Goal: Task Accomplishment & Management: Use online tool/utility

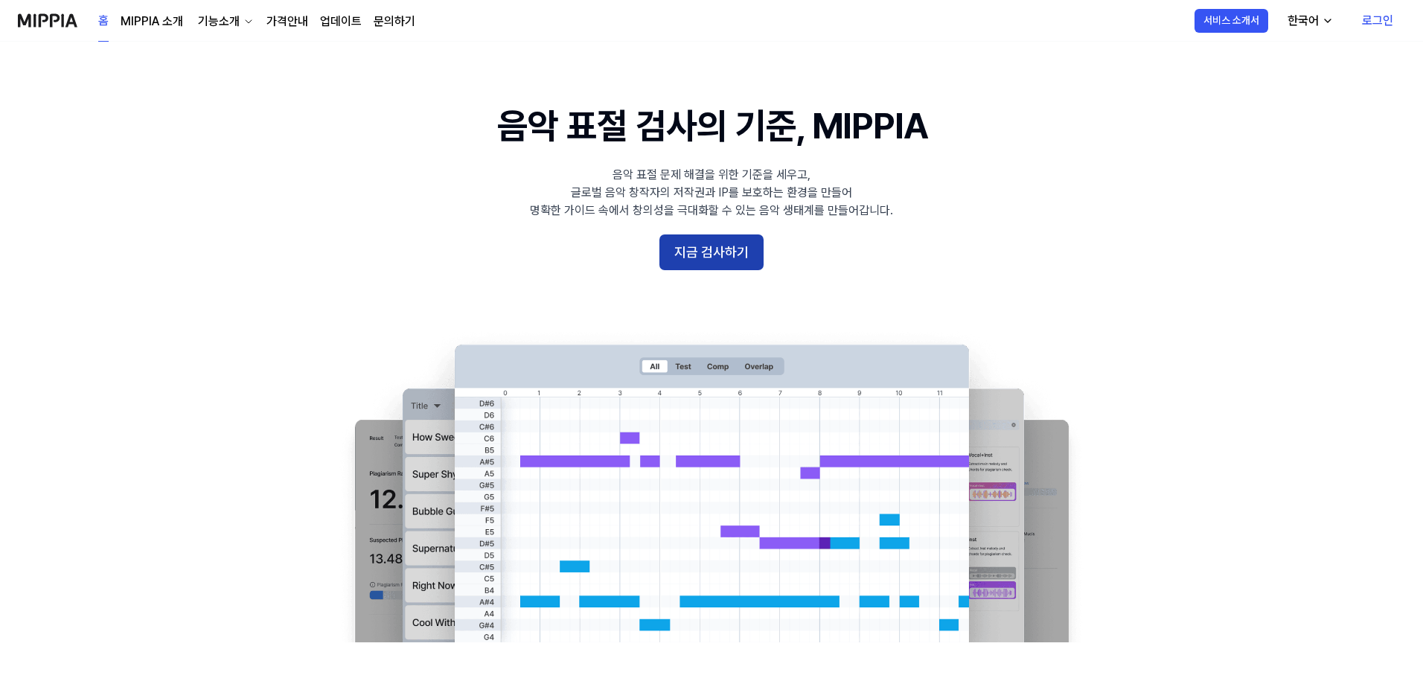
click at [701, 255] on button "지금 검사하기" at bounding box center [712, 253] width 104 height 36
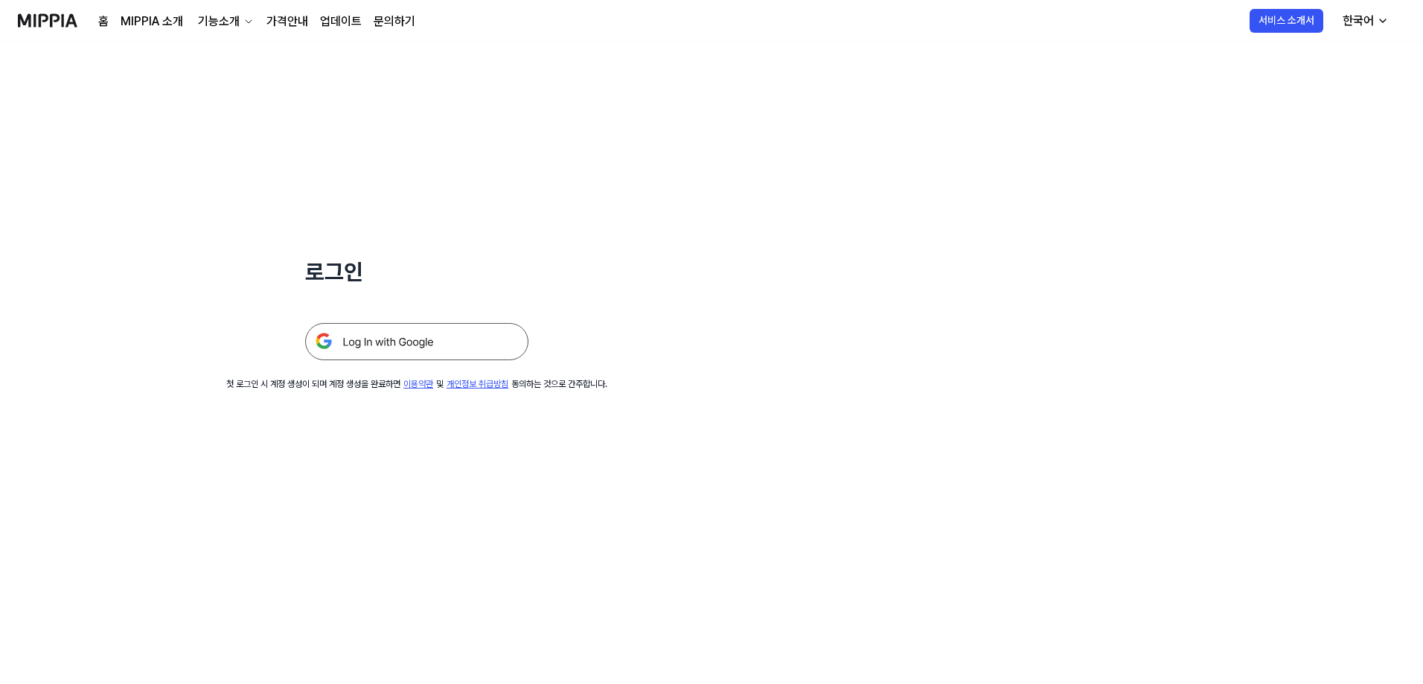
click at [158, 19] on link "MIPPIA 소개" at bounding box center [152, 22] width 63 height 18
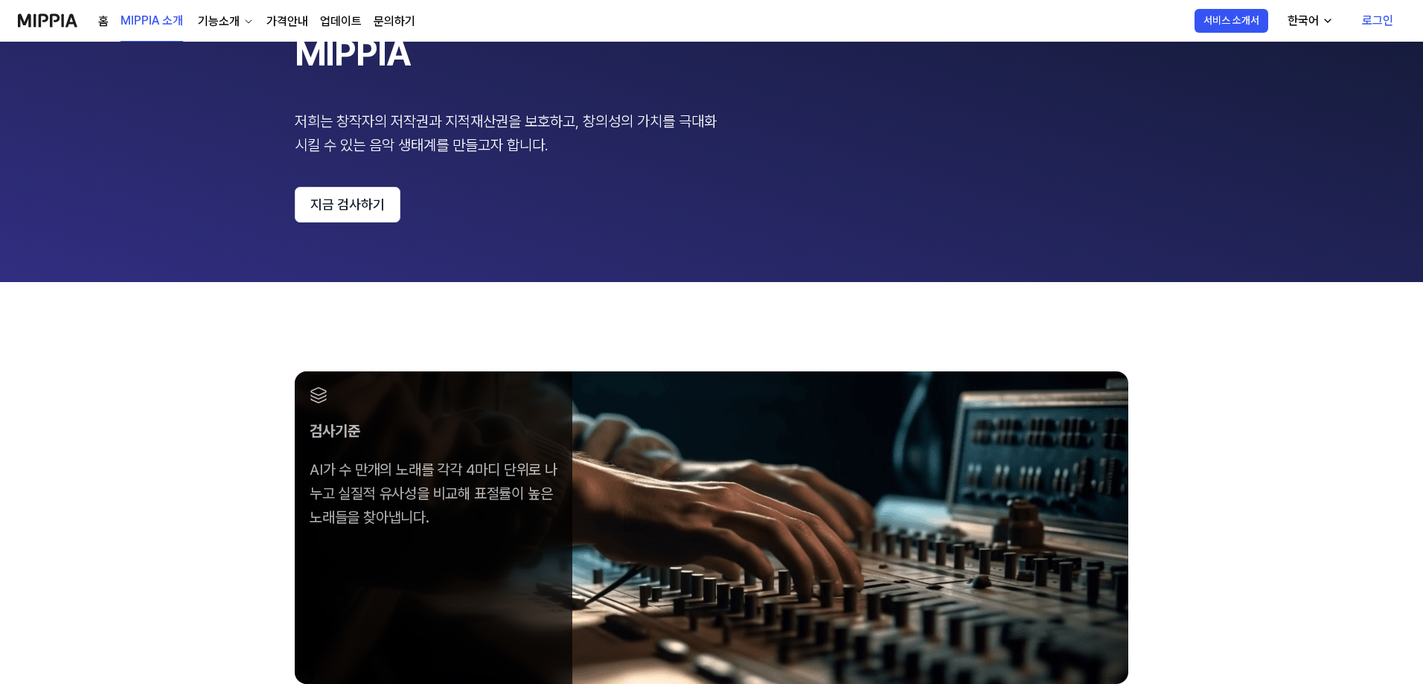
scroll to position [149, 0]
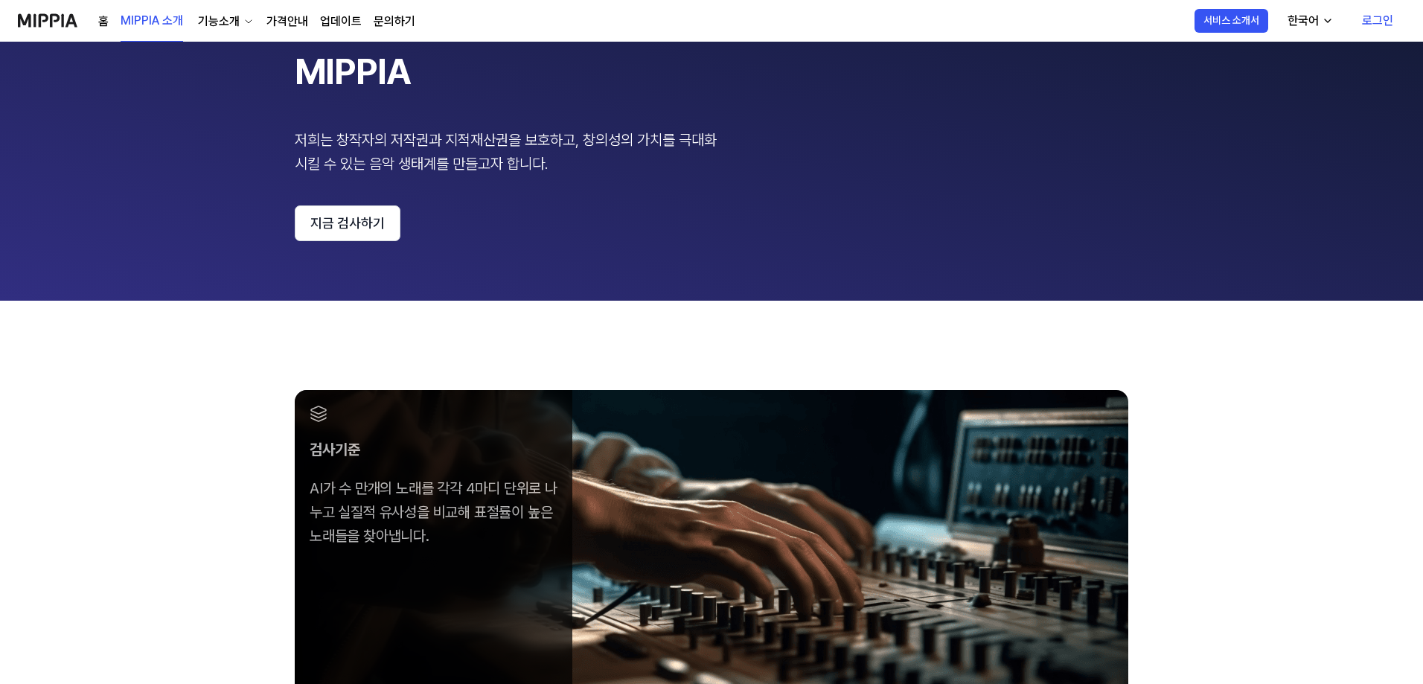
click at [235, 16] on div "기능소개" at bounding box center [219, 22] width 48 height 18
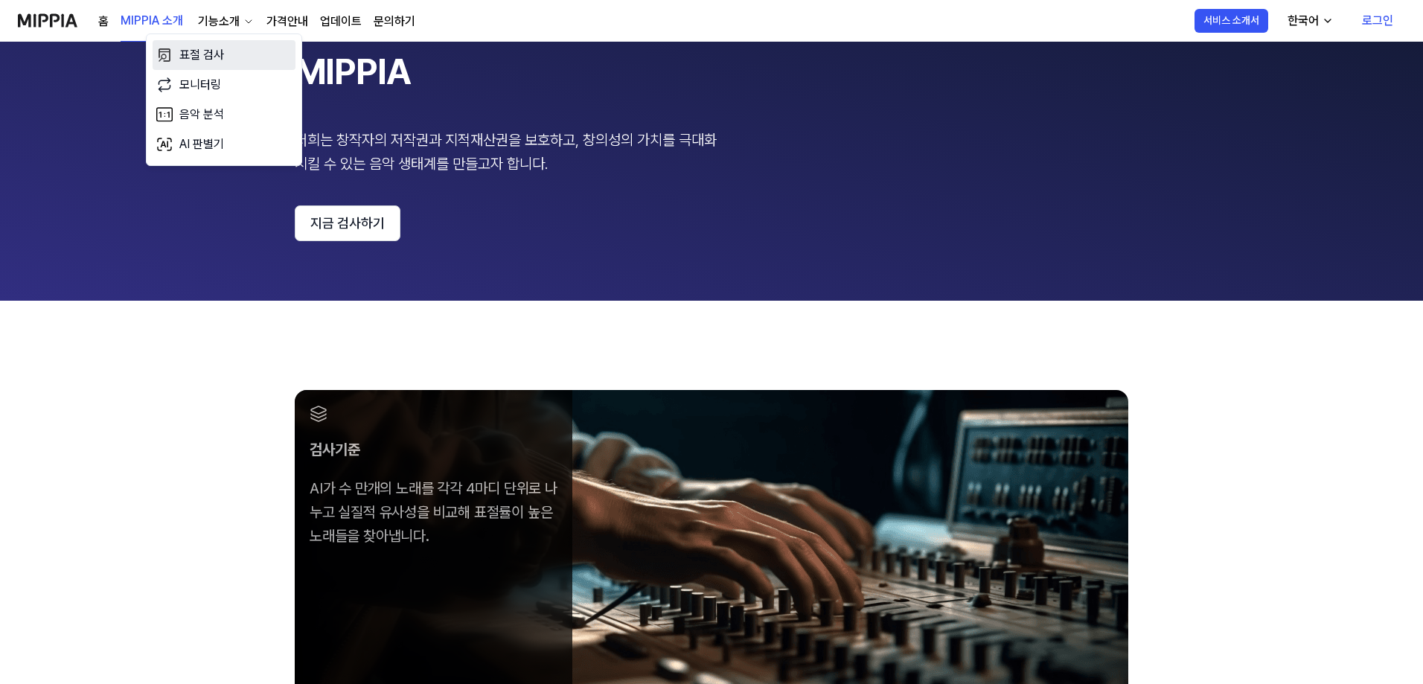
click at [207, 55] on link "표절 검사" at bounding box center [224, 55] width 143 height 30
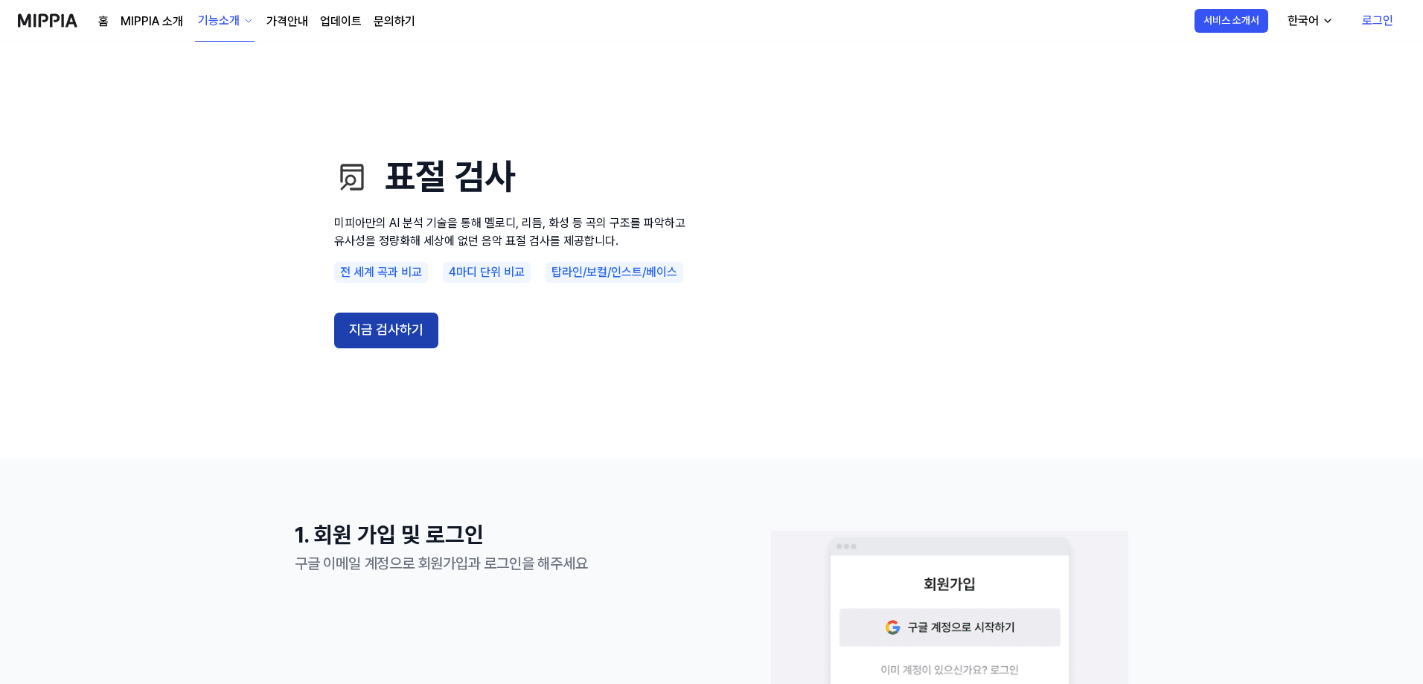
click at [373, 328] on button "지금 검사하기" at bounding box center [386, 331] width 104 height 36
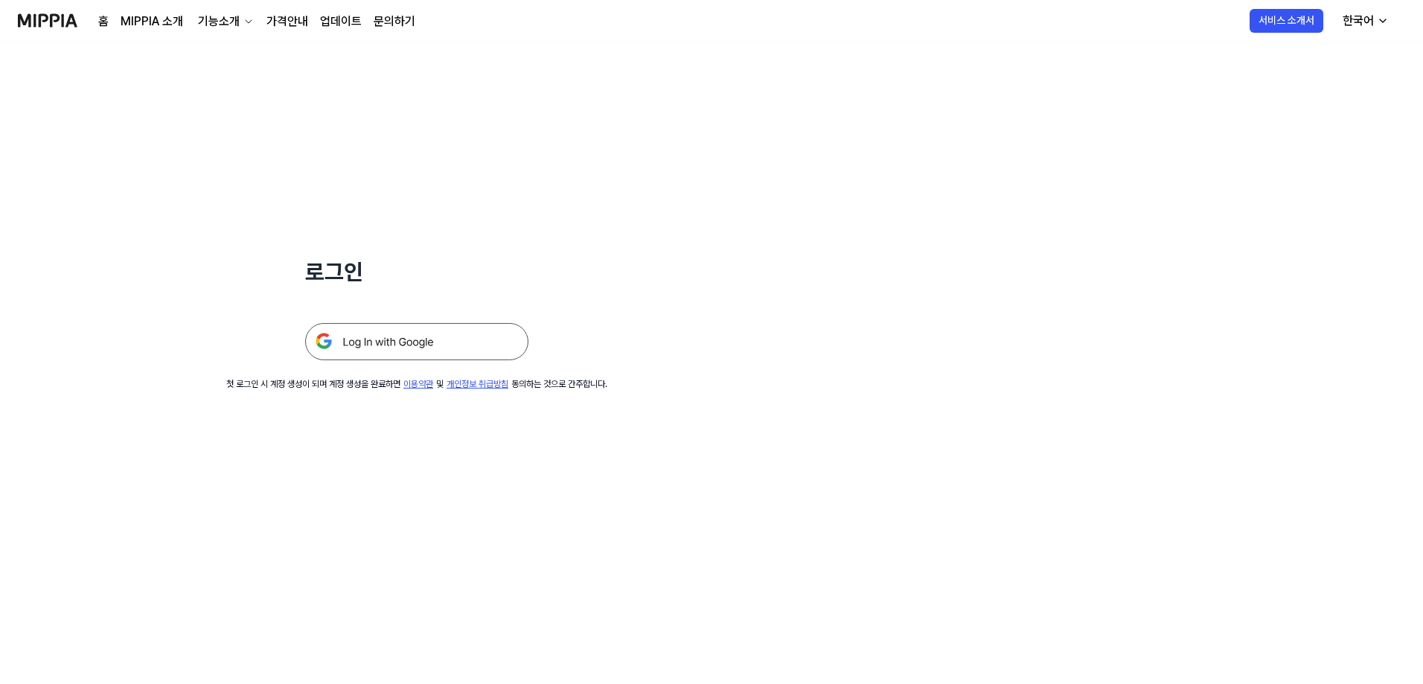
click at [424, 337] on img at bounding box center [416, 341] width 223 height 37
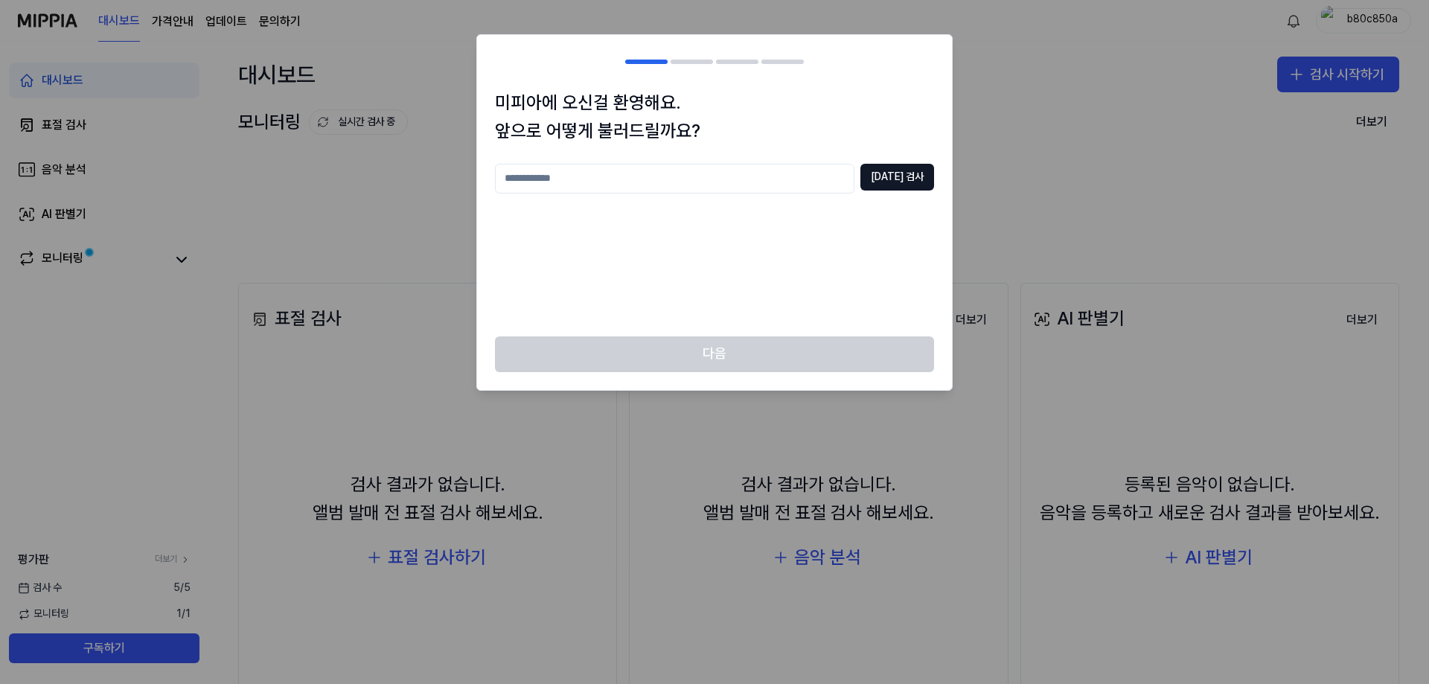
click at [671, 178] on input "text" at bounding box center [675, 179] width 360 height 30
type input "**"
click at [928, 176] on button "[DATE] 검사" at bounding box center [898, 177] width 74 height 27
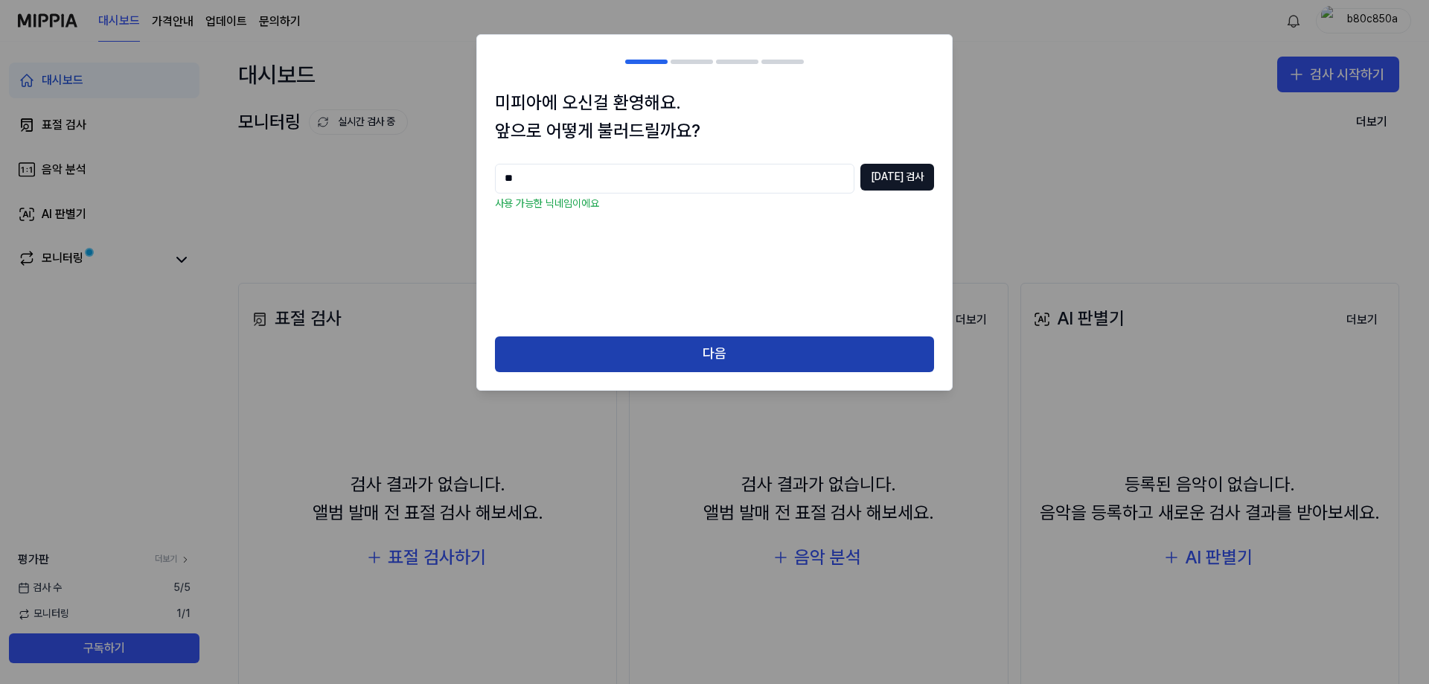
click at [753, 358] on button "다음" at bounding box center [714, 354] width 439 height 36
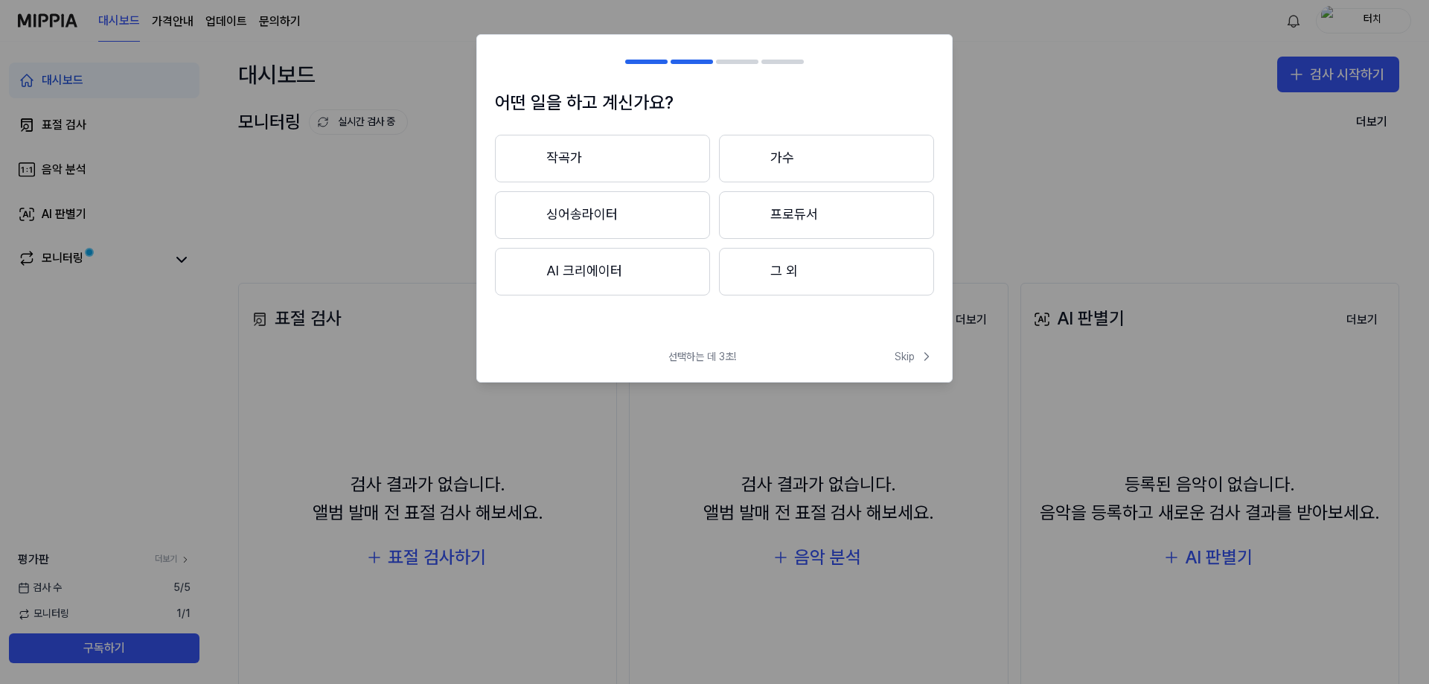
click at [616, 276] on button "AI 크리에이터" at bounding box center [602, 272] width 215 height 48
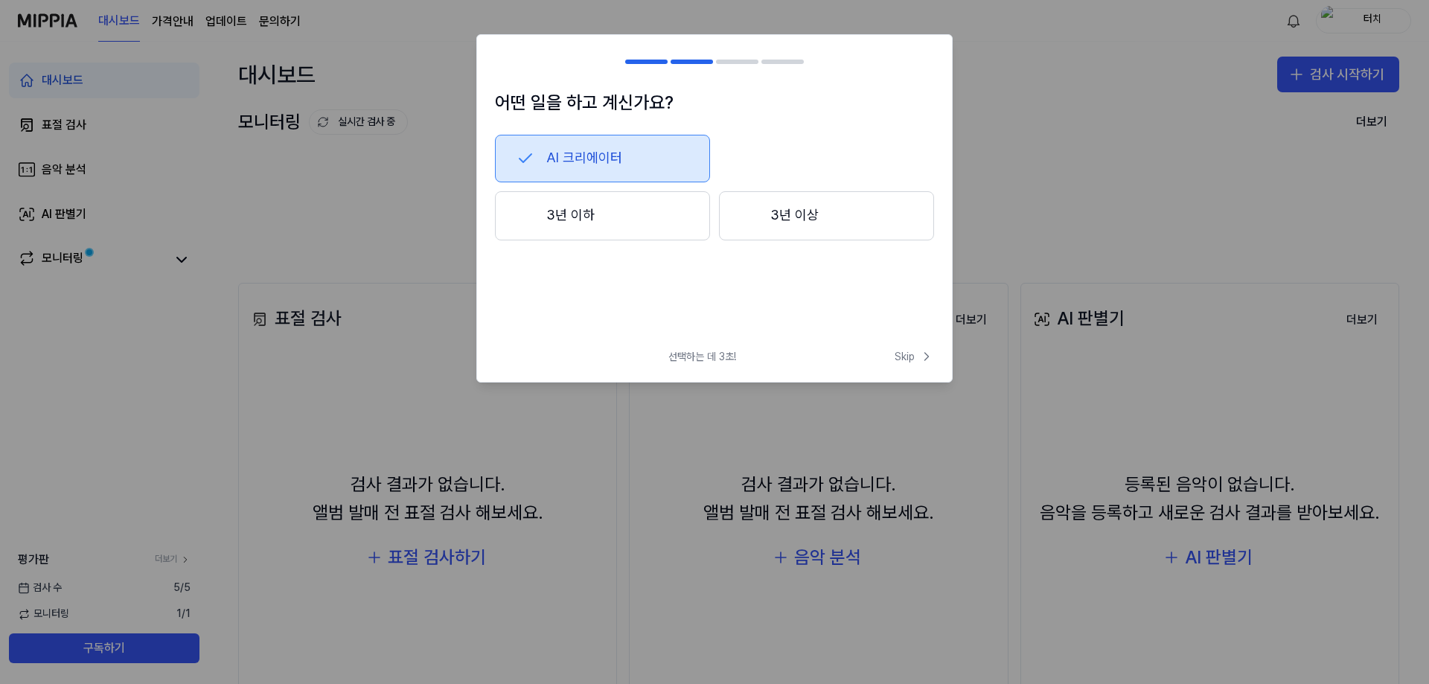
click at [641, 220] on button "3년 이하" at bounding box center [602, 215] width 215 height 49
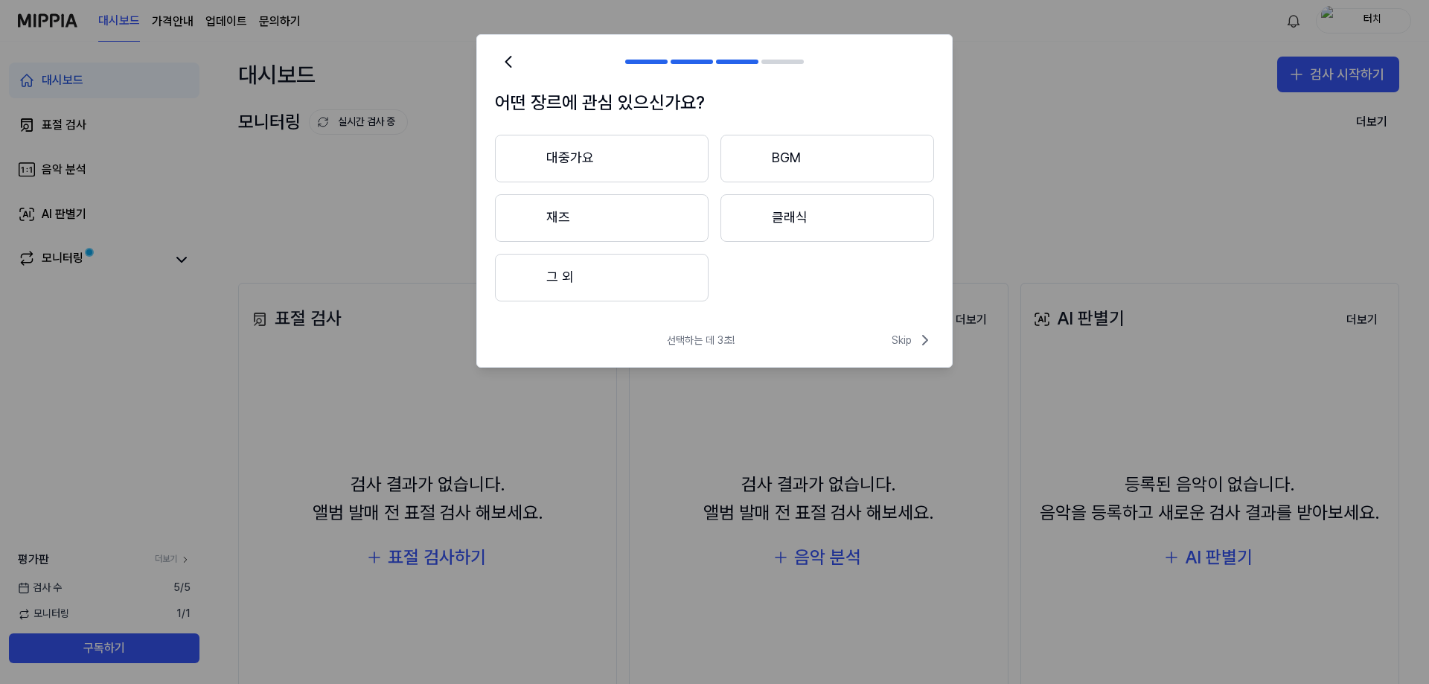
click at [680, 141] on button "대중가요" at bounding box center [602, 159] width 214 height 48
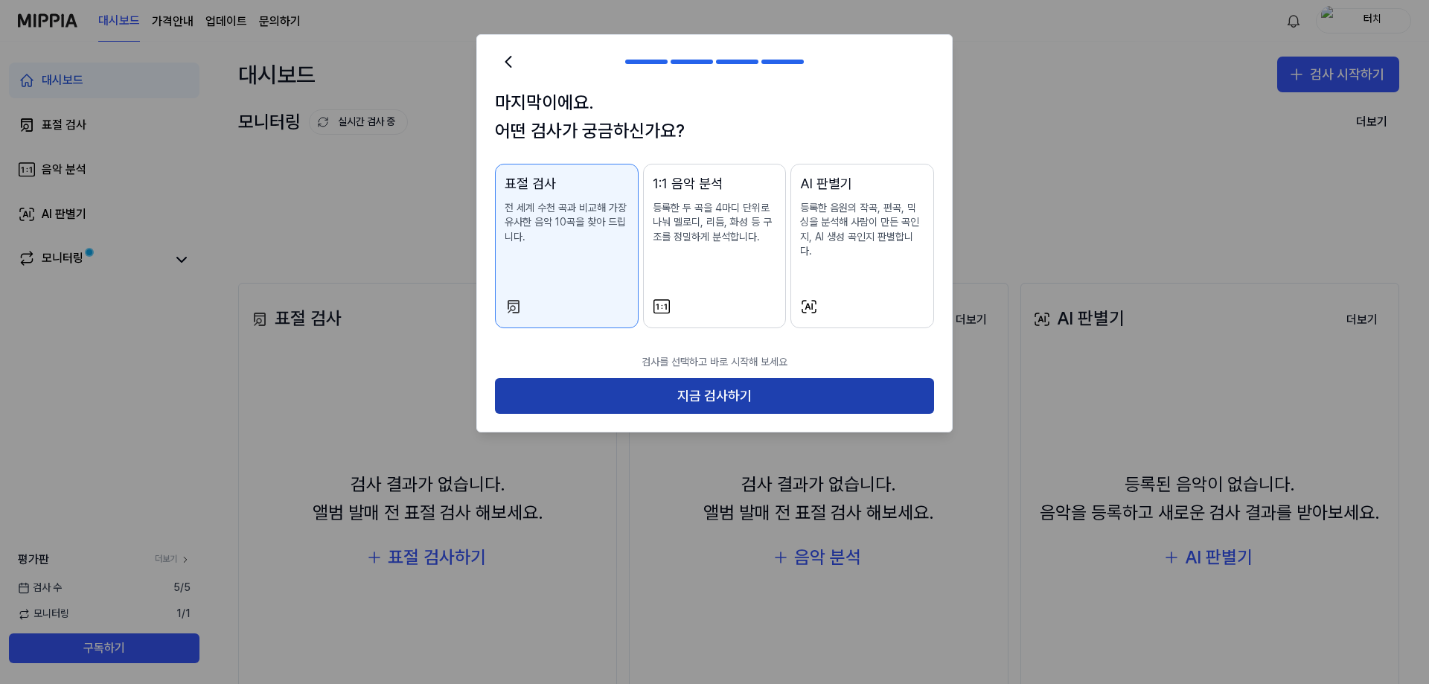
click at [728, 392] on button "지금 검사하기" at bounding box center [714, 396] width 439 height 36
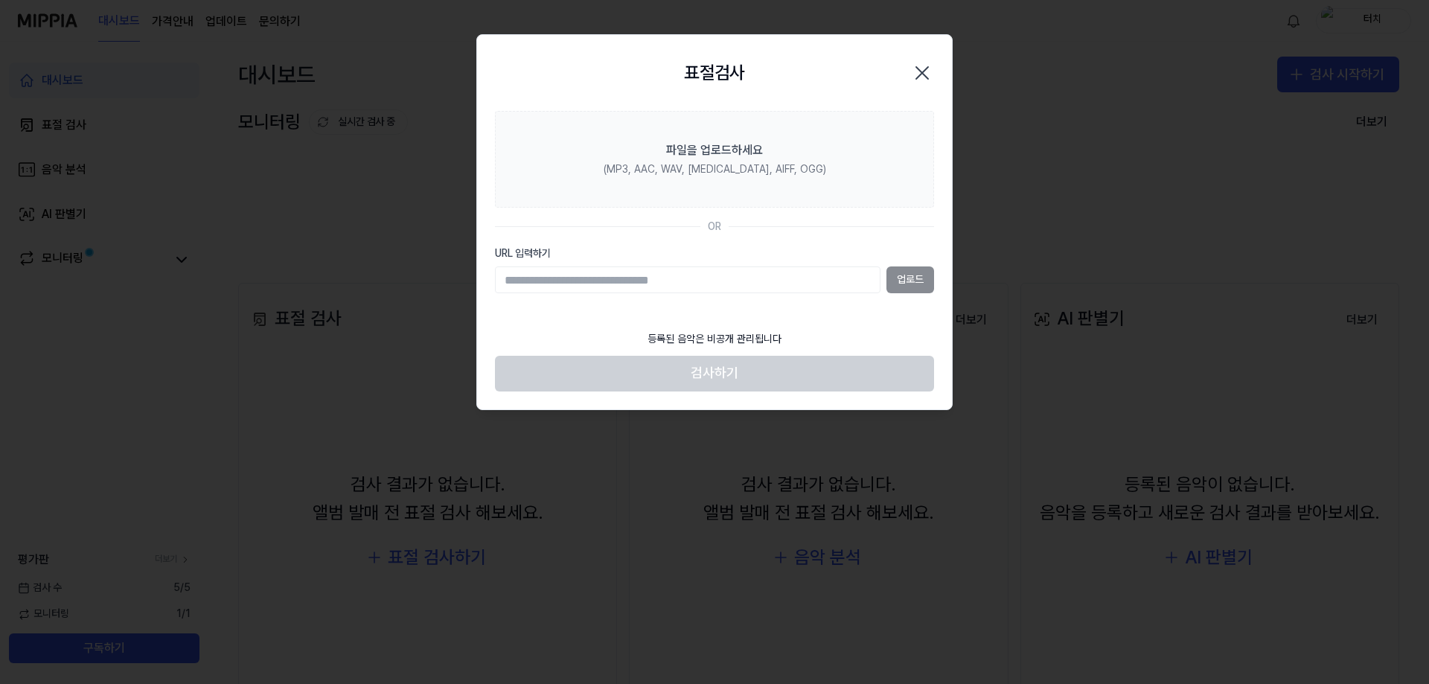
paste input "**********"
type input "**********"
click at [919, 279] on button "업로드" at bounding box center [911, 280] width 48 height 27
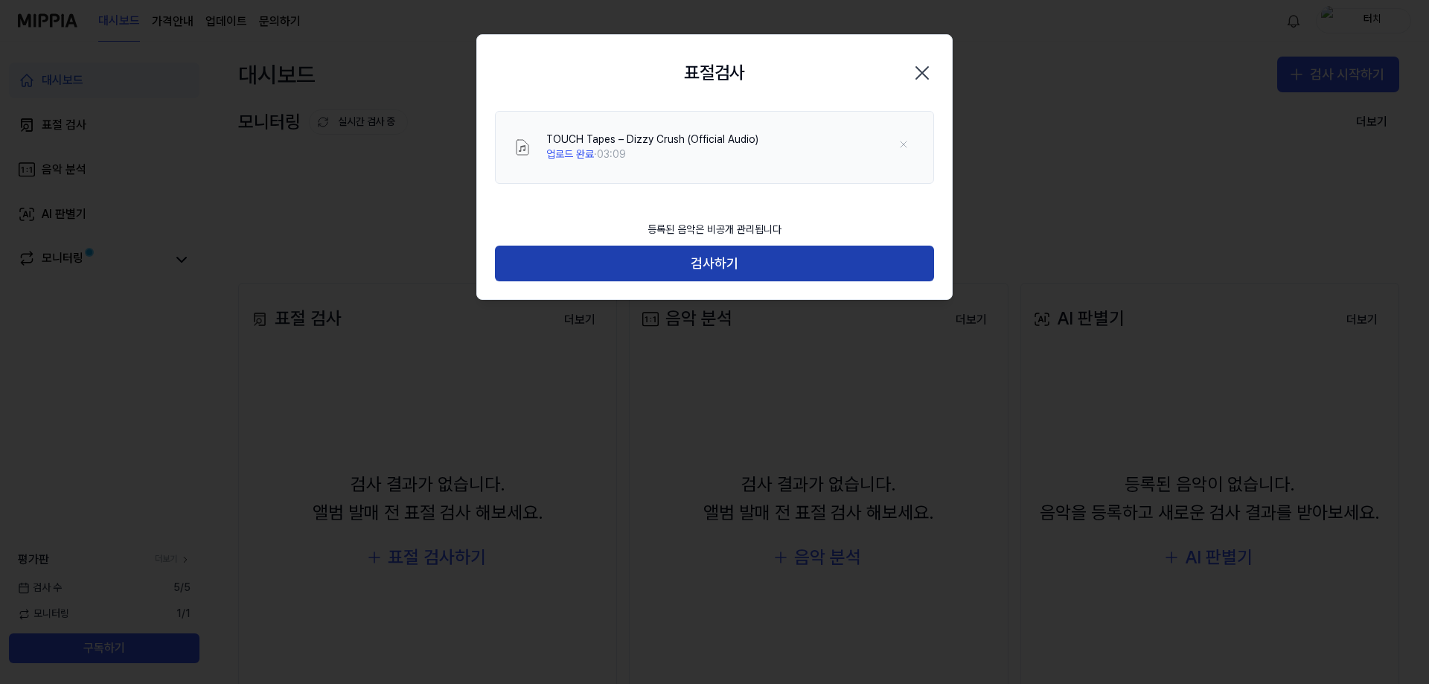
click at [732, 264] on button "검사하기" at bounding box center [714, 264] width 439 height 36
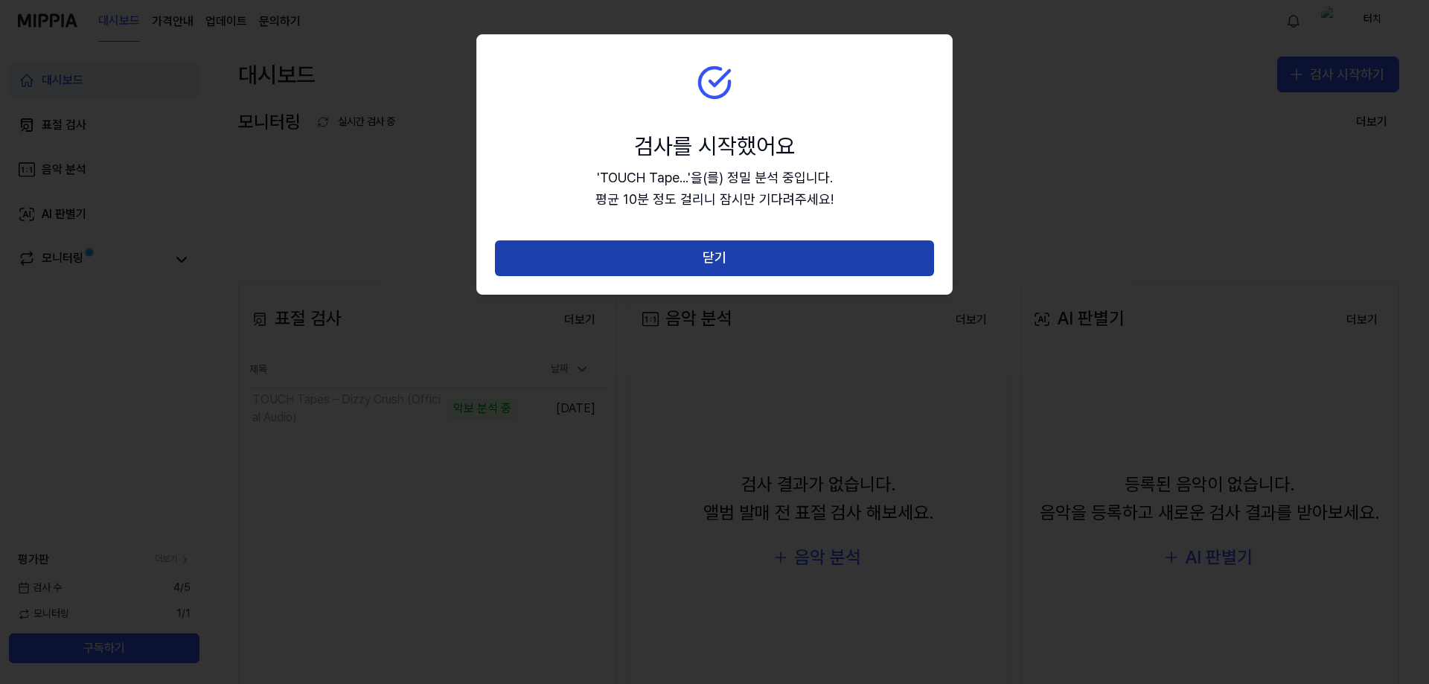
click at [790, 255] on button "닫기" at bounding box center [714, 258] width 439 height 36
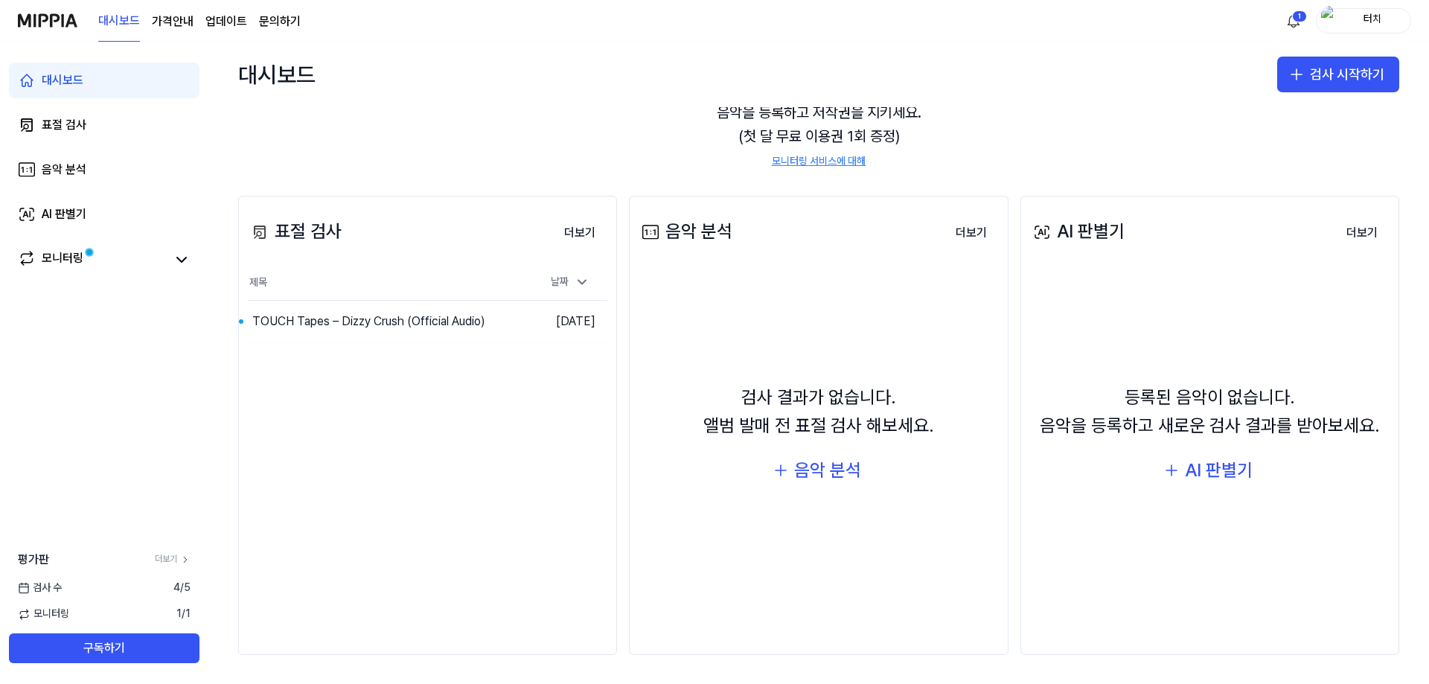
scroll to position [88, 0]
click at [354, 319] on div "TOUCH Tapes – Dizzy Crush (Official Audio)" at bounding box center [354, 321] width 204 height 36
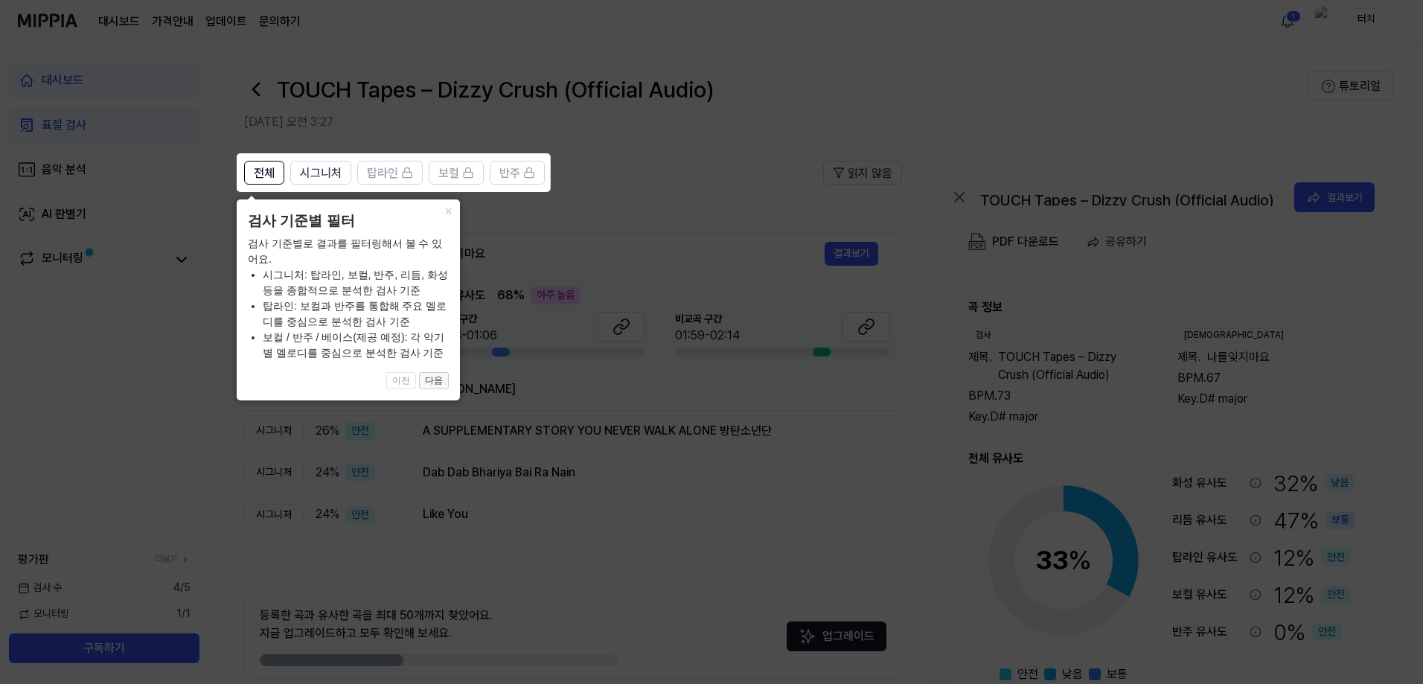
click at [436, 386] on button "다음" at bounding box center [434, 381] width 30 height 18
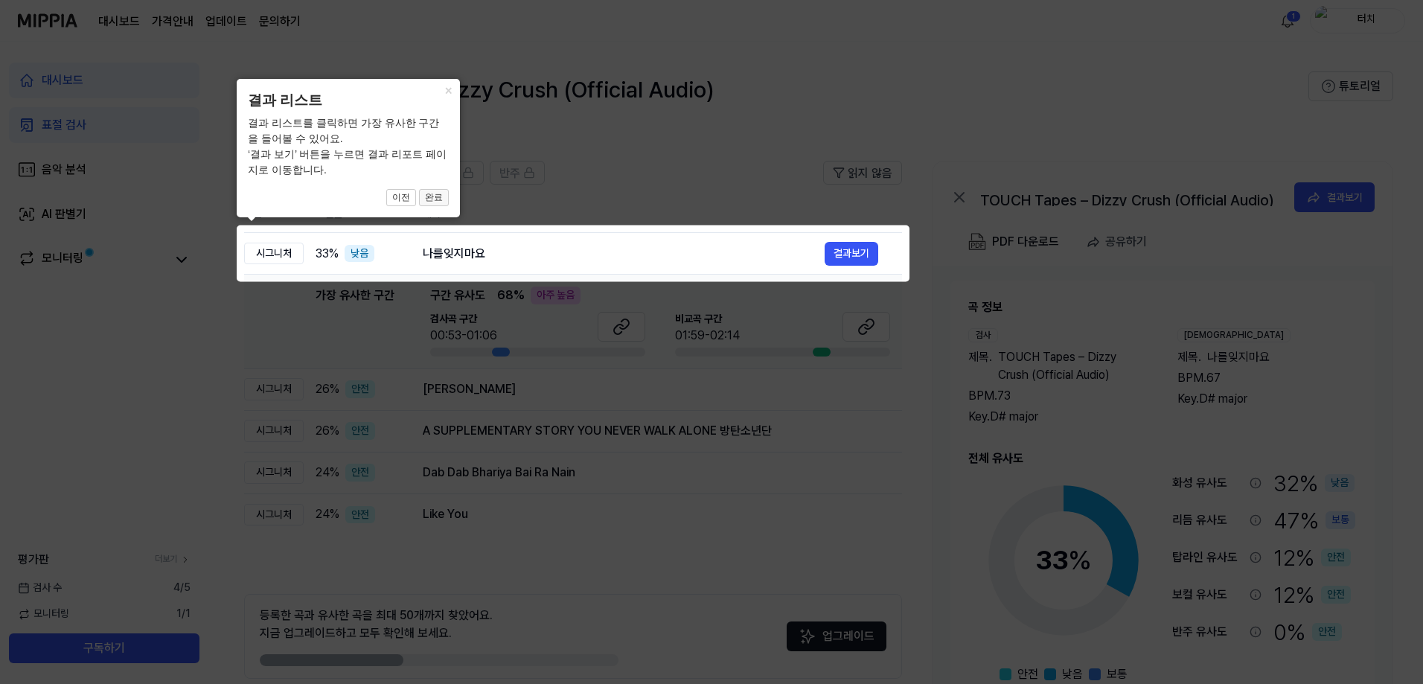
click at [435, 199] on button "완료" at bounding box center [434, 198] width 30 height 18
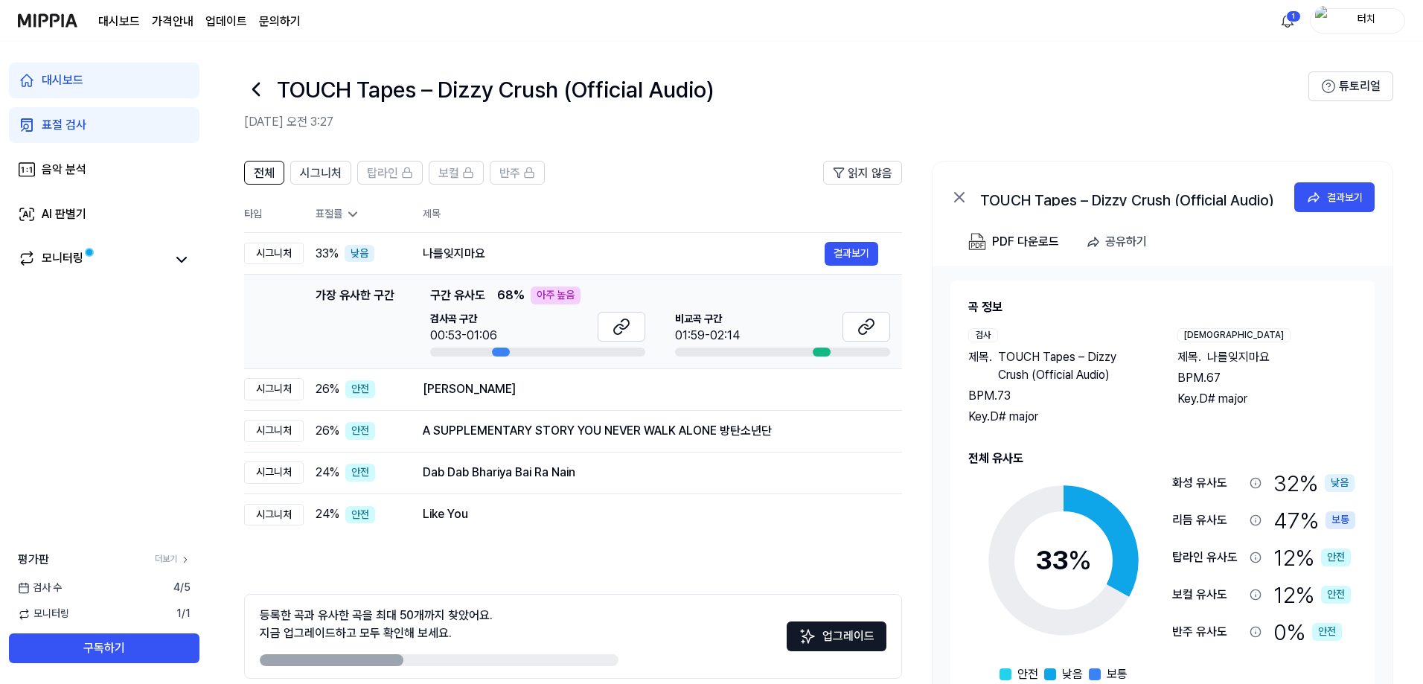
click at [498, 354] on div at bounding box center [501, 352] width 18 height 9
click at [604, 331] on button at bounding box center [622, 327] width 48 height 30
click at [878, 332] on button at bounding box center [867, 327] width 48 height 30
click at [784, 252] on div "나를잊지마요" at bounding box center [624, 254] width 402 height 18
click at [831, 255] on button "결과보기" at bounding box center [852, 254] width 54 height 24
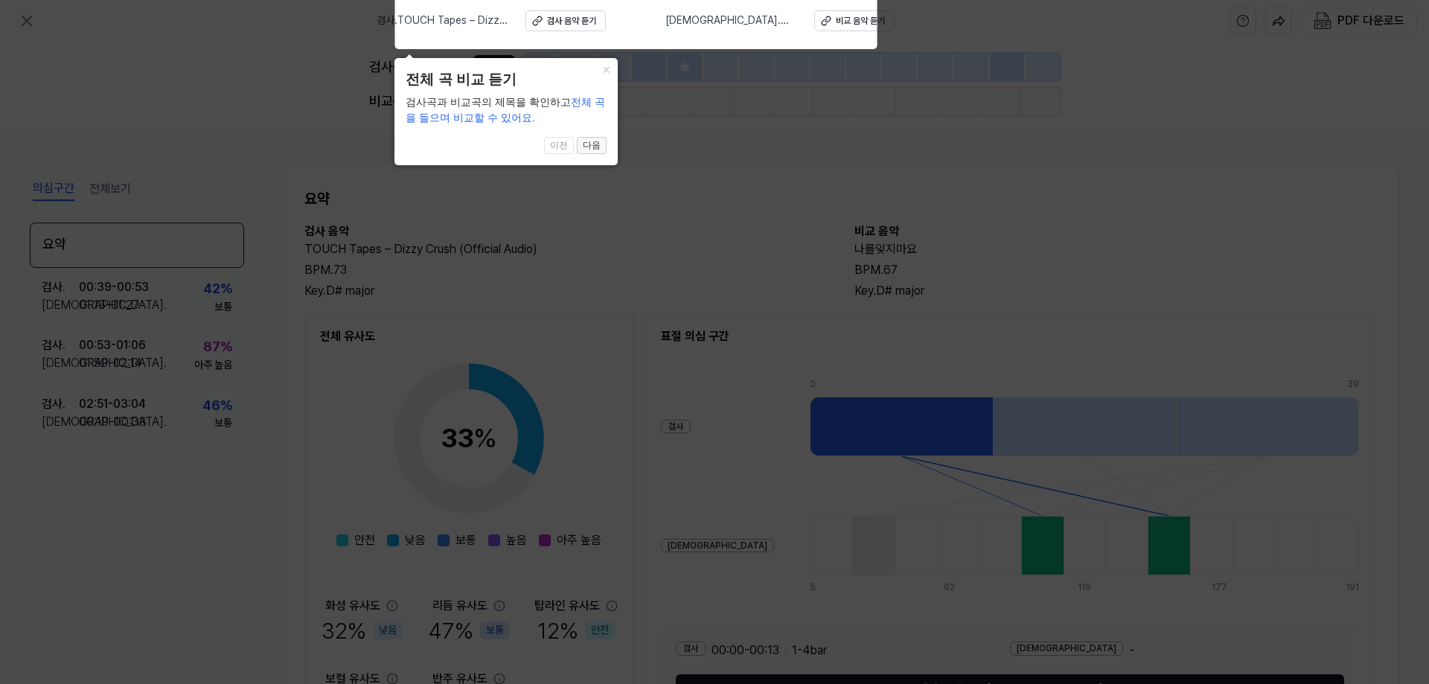
click at [599, 145] on button "다음" at bounding box center [592, 146] width 30 height 18
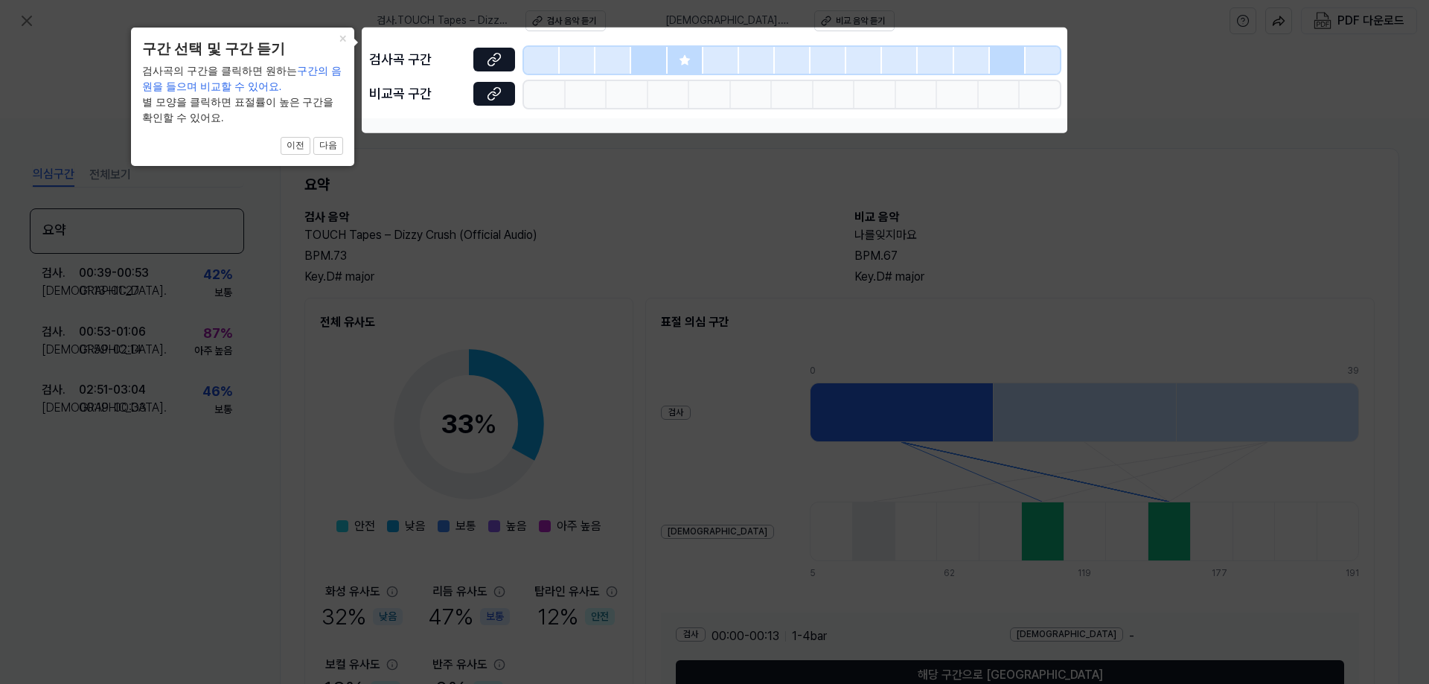
click at [666, 182] on icon at bounding box center [714, 342] width 1429 height 684
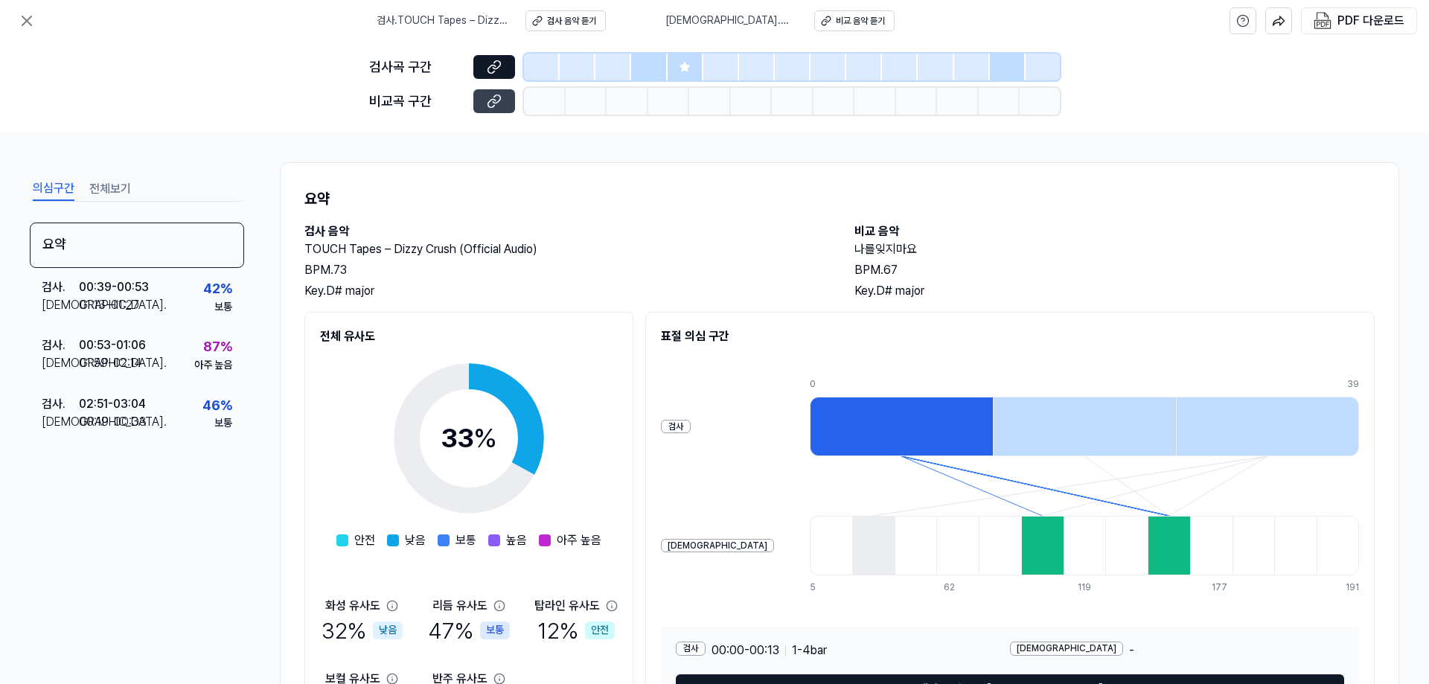
click at [505, 105] on button at bounding box center [494, 101] width 42 height 24
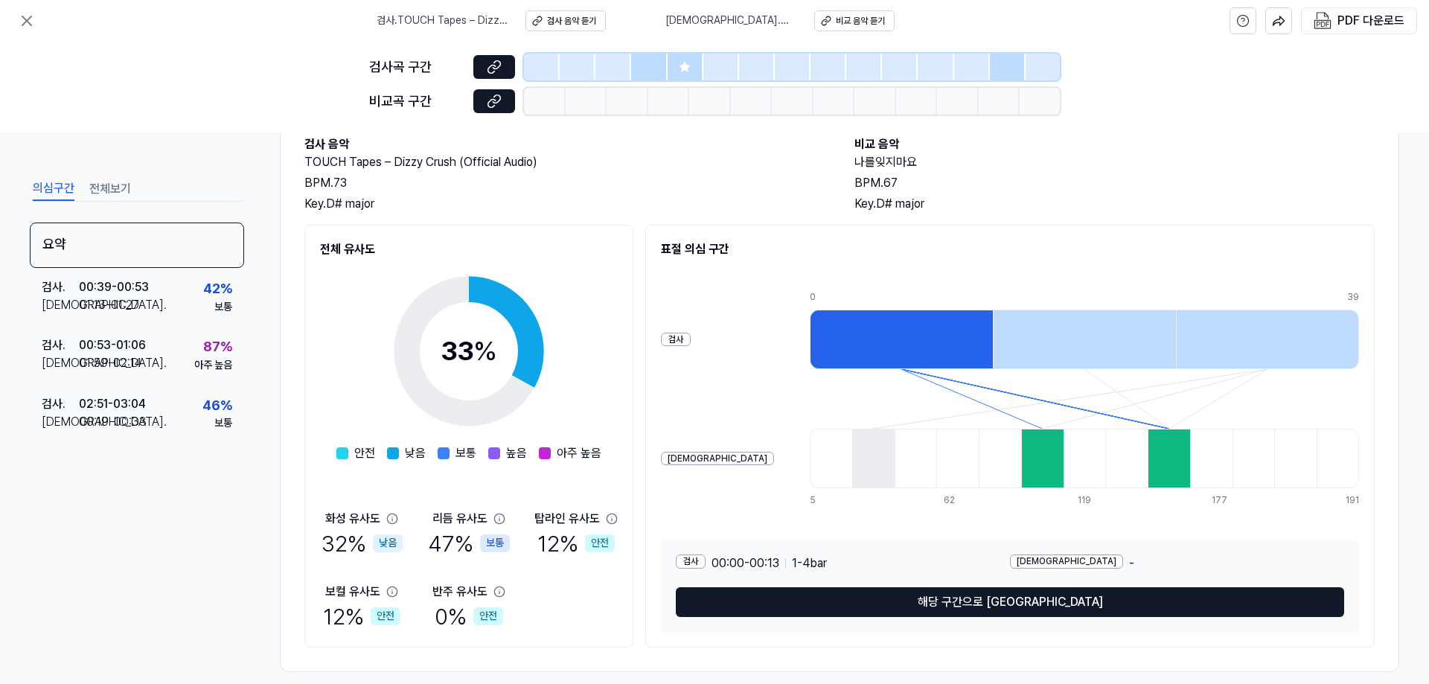
scroll to position [105, 0]
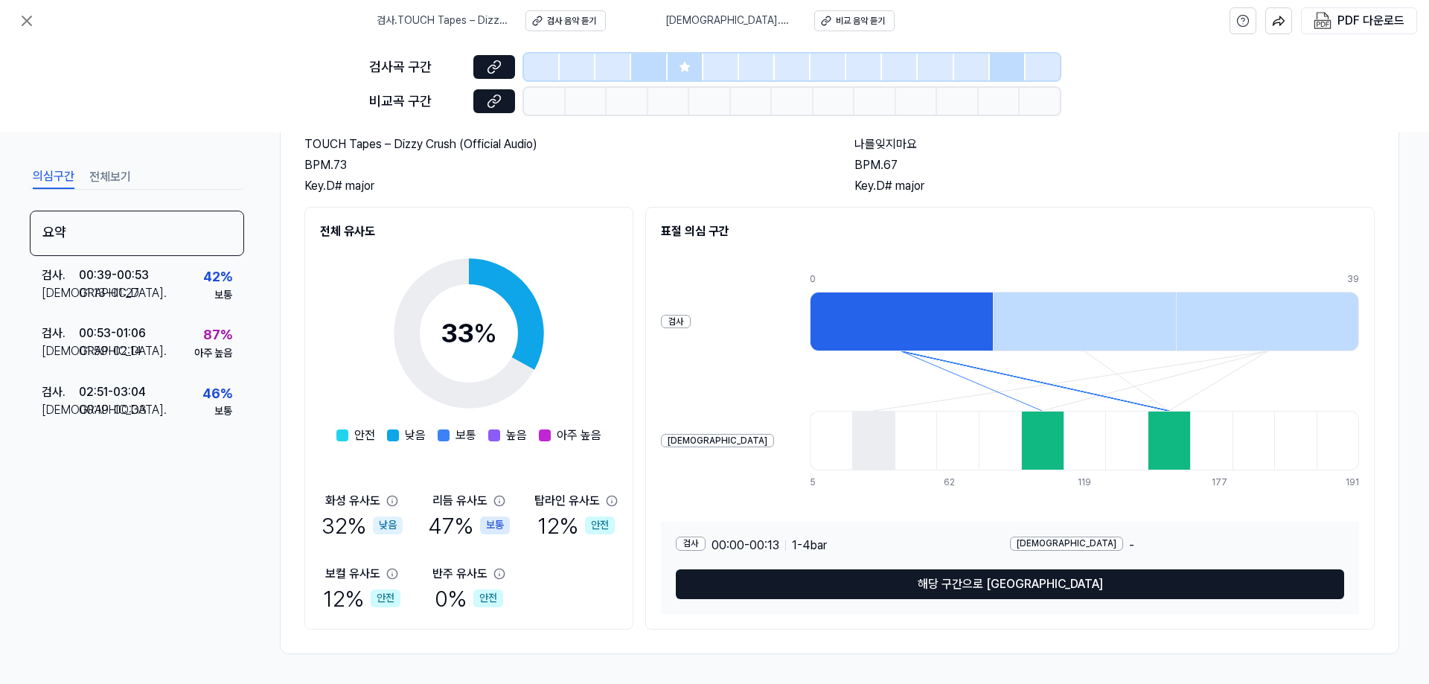
click at [666, 69] on div at bounding box center [649, 67] width 36 height 27
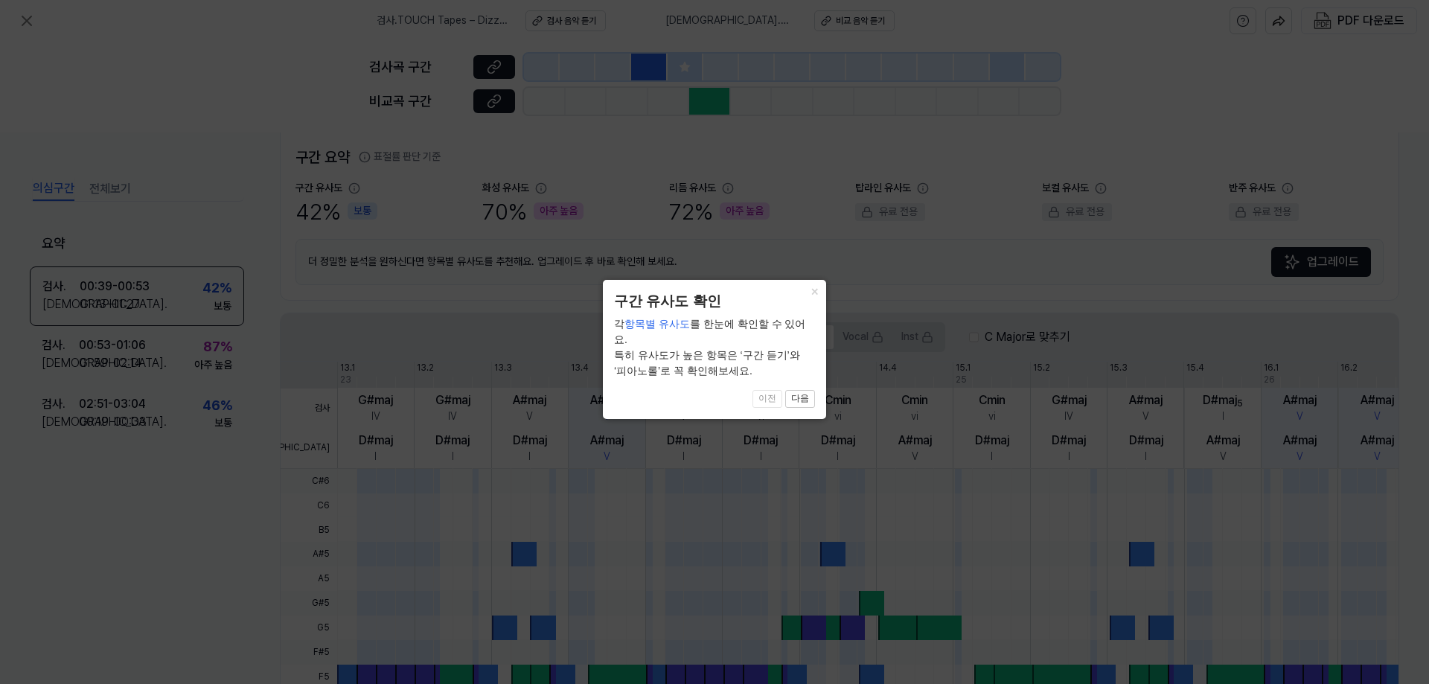
scroll to position [337, 0]
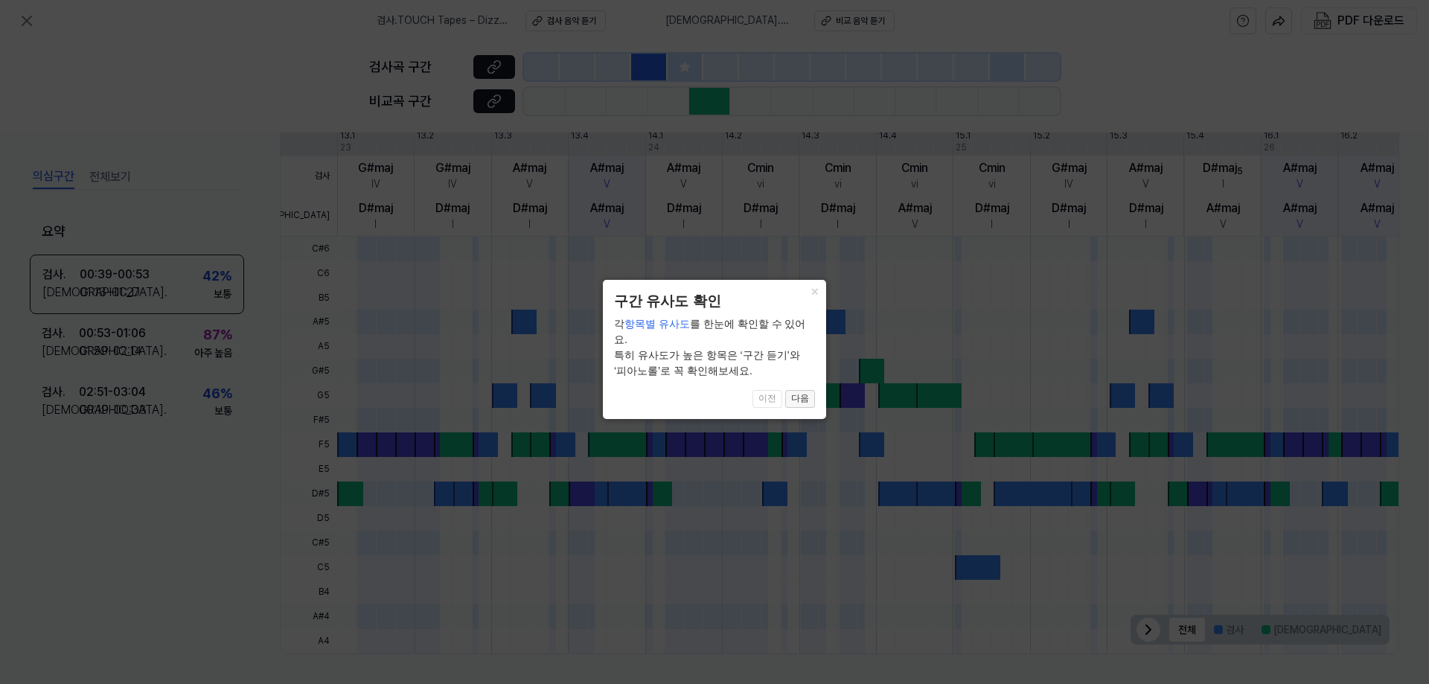
click at [808, 390] on button "다음" at bounding box center [800, 399] width 30 height 18
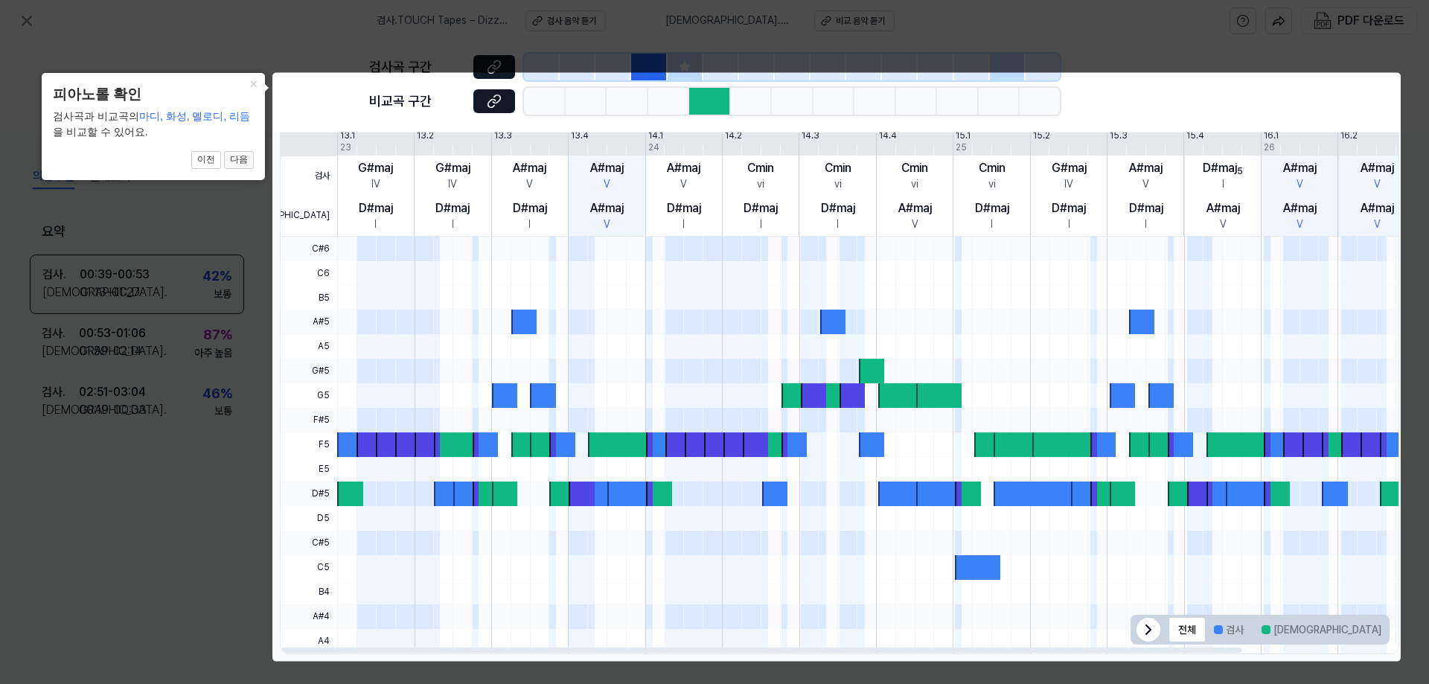
click at [237, 164] on button "다음" at bounding box center [239, 160] width 30 height 18
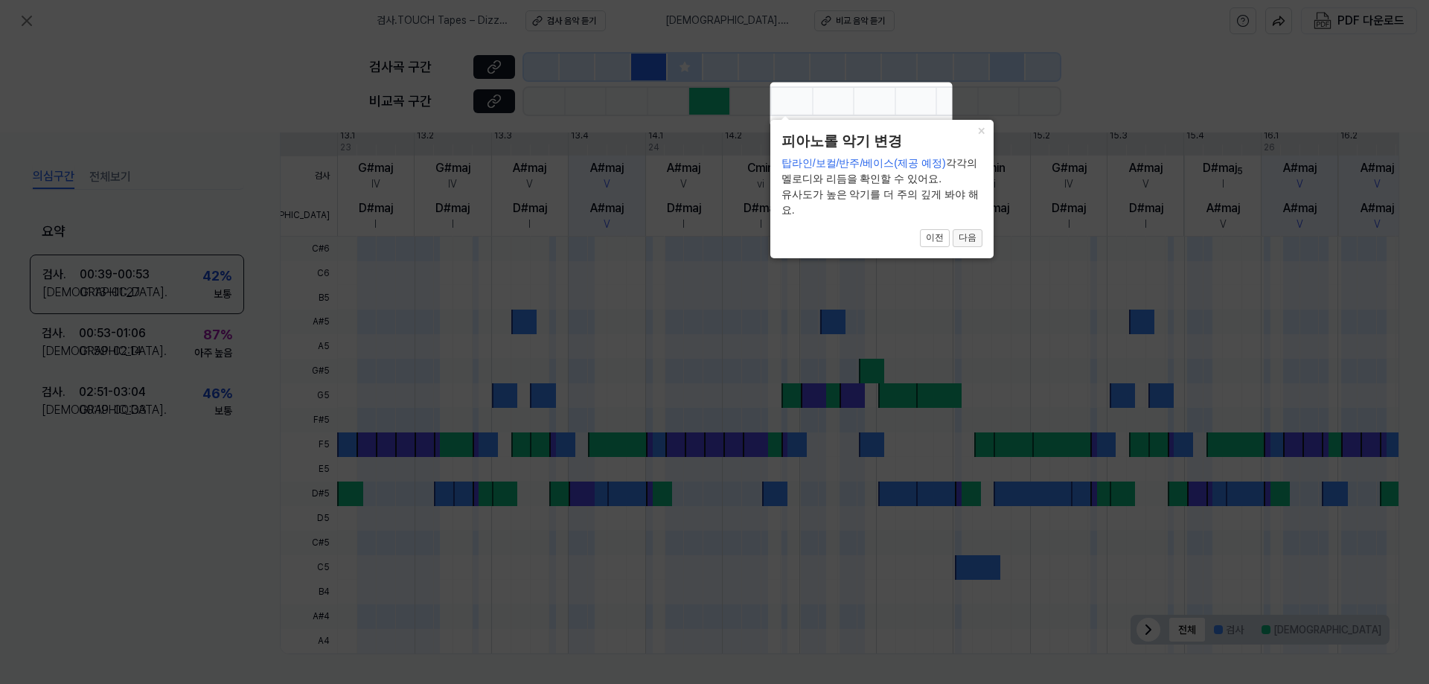
click at [965, 239] on button "다음" at bounding box center [968, 238] width 30 height 18
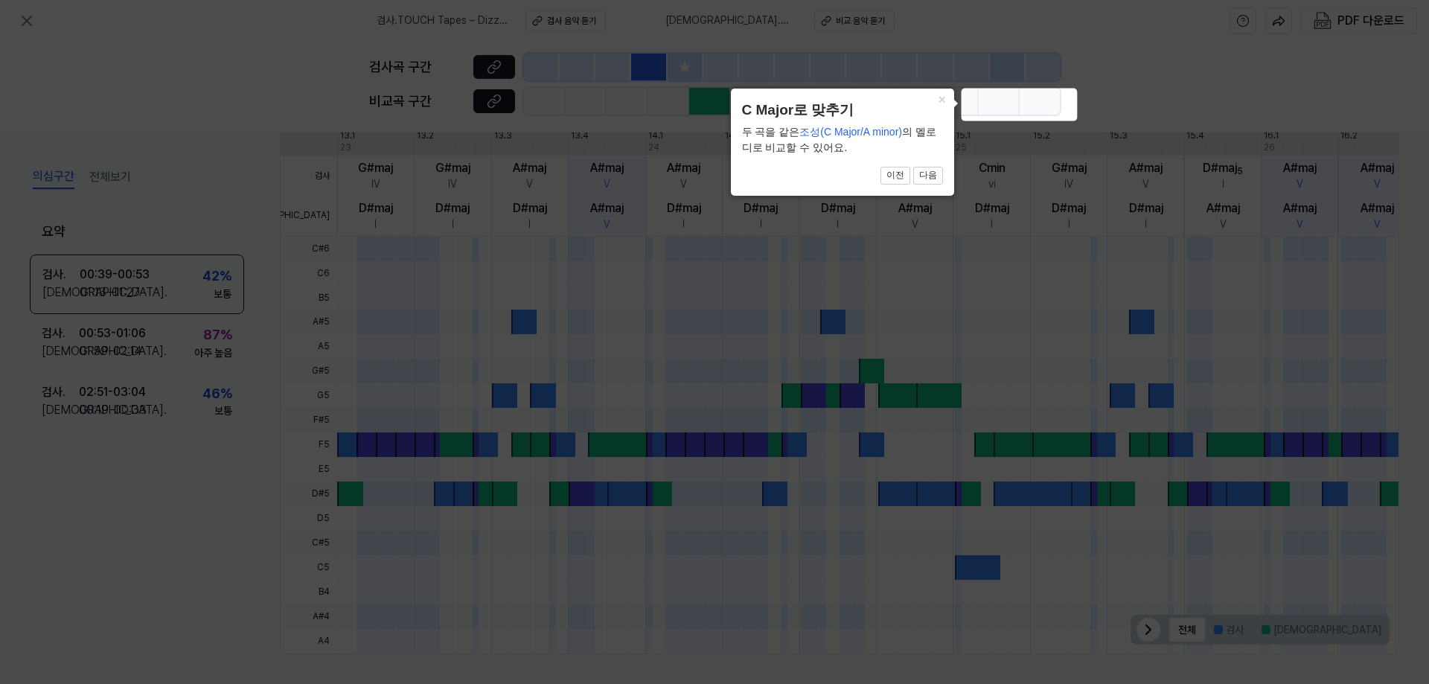
click at [1038, 119] on body "검사 . TOUCH Tapes – Dizzy Crush (Official Audio) 검사 음악 듣기 비교 . 나를잊지마요 비교 음악 듣기 P…" at bounding box center [714, 342] width 1429 height 684
click at [932, 185] on button "다음" at bounding box center [928, 176] width 30 height 18
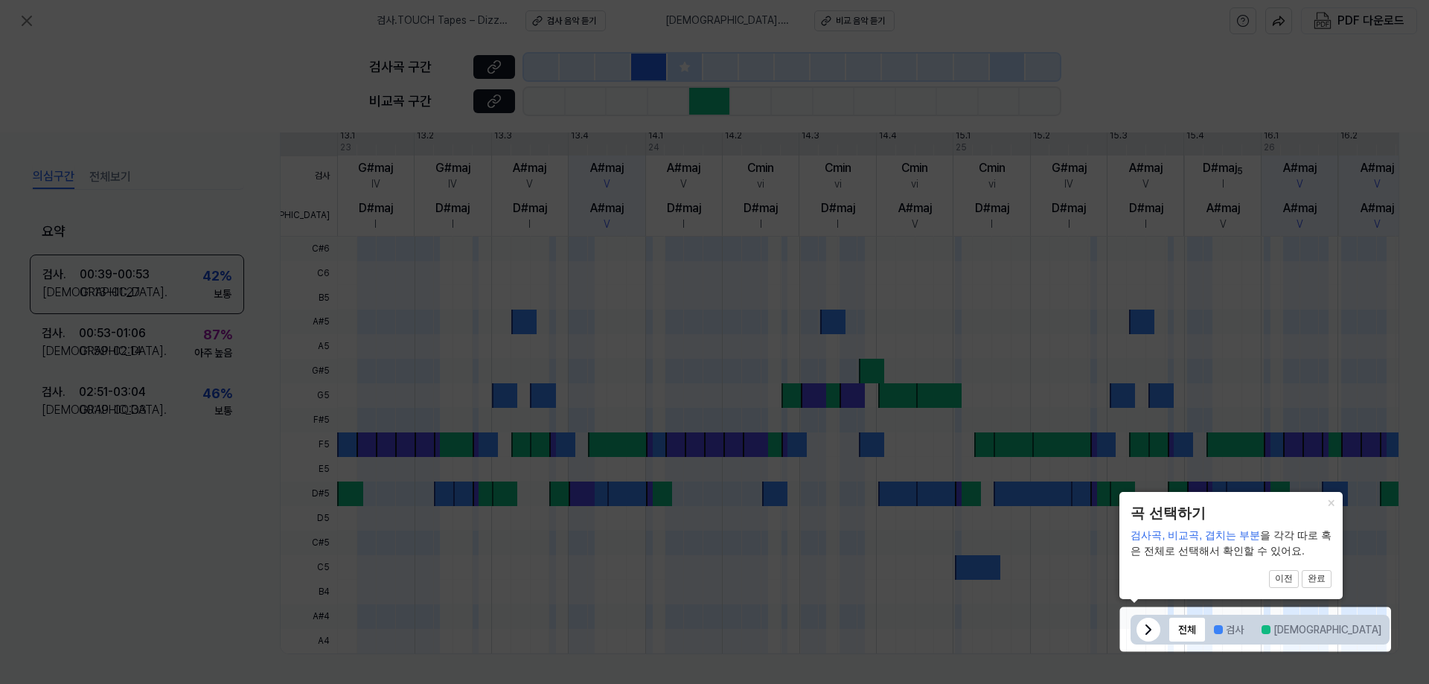
click at [1315, 582] on button "완료" at bounding box center [1317, 579] width 30 height 18
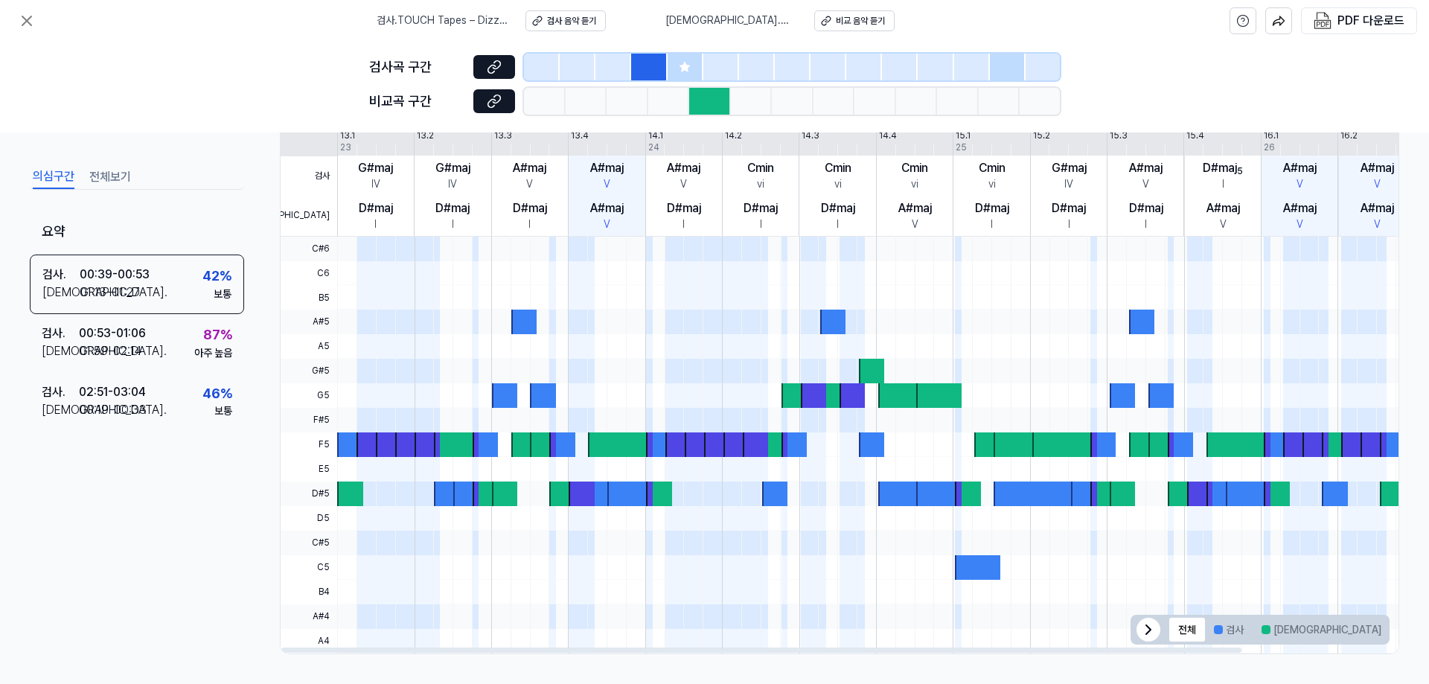
click at [1146, 631] on icon at bounding box center [1148, 629] width 4 height 9
click at [354, 605] on div at bounding box center [952, 616] width 1230 height 25
click at [596, 21] on div "검사 음악 듣기" at bounding box center [571, 21] width 49 height 13
click at [836, 24] on div "비교 음악 듣기" at bounding box center [860, 21] width 49 height 13
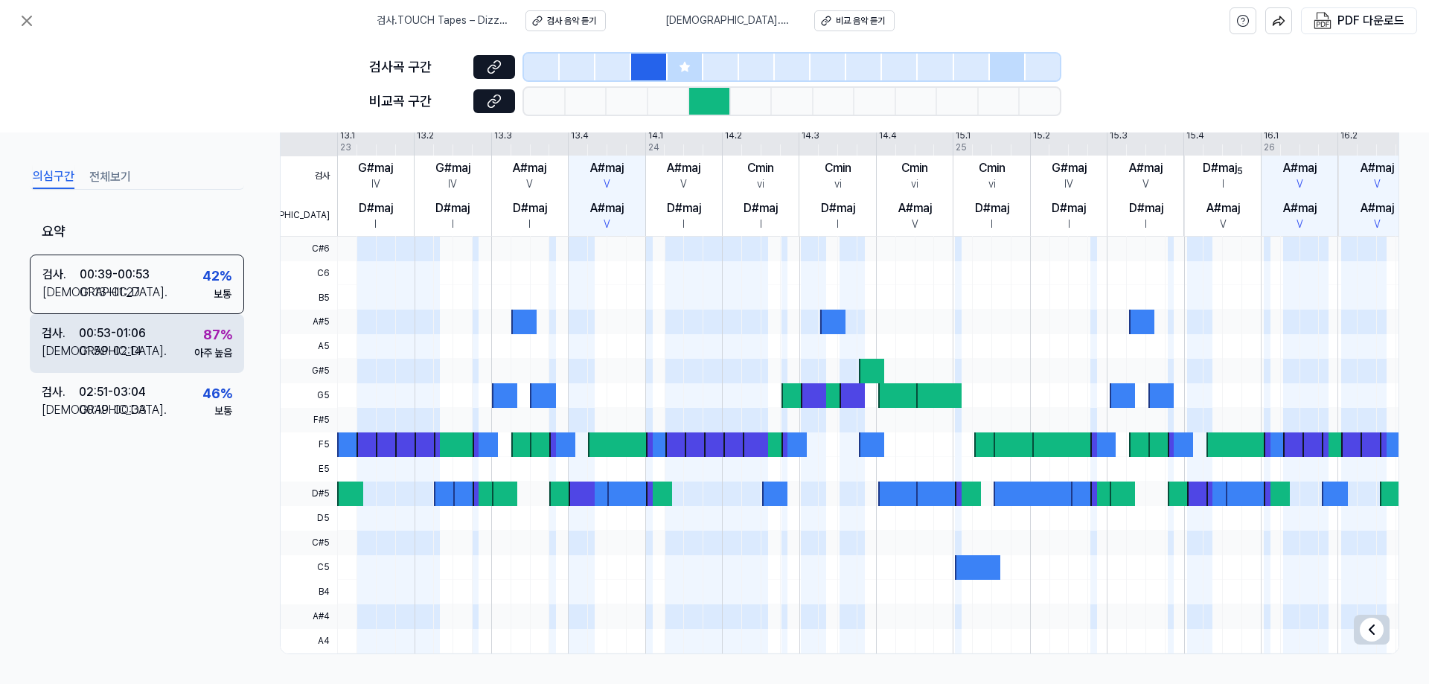
click at [147, 351] on div "검사 . 00:53 - 01:06 비교 . 01:59 - 02:14 87 % 아주 높음" at bounding box center [137, 343] width 214 height 58
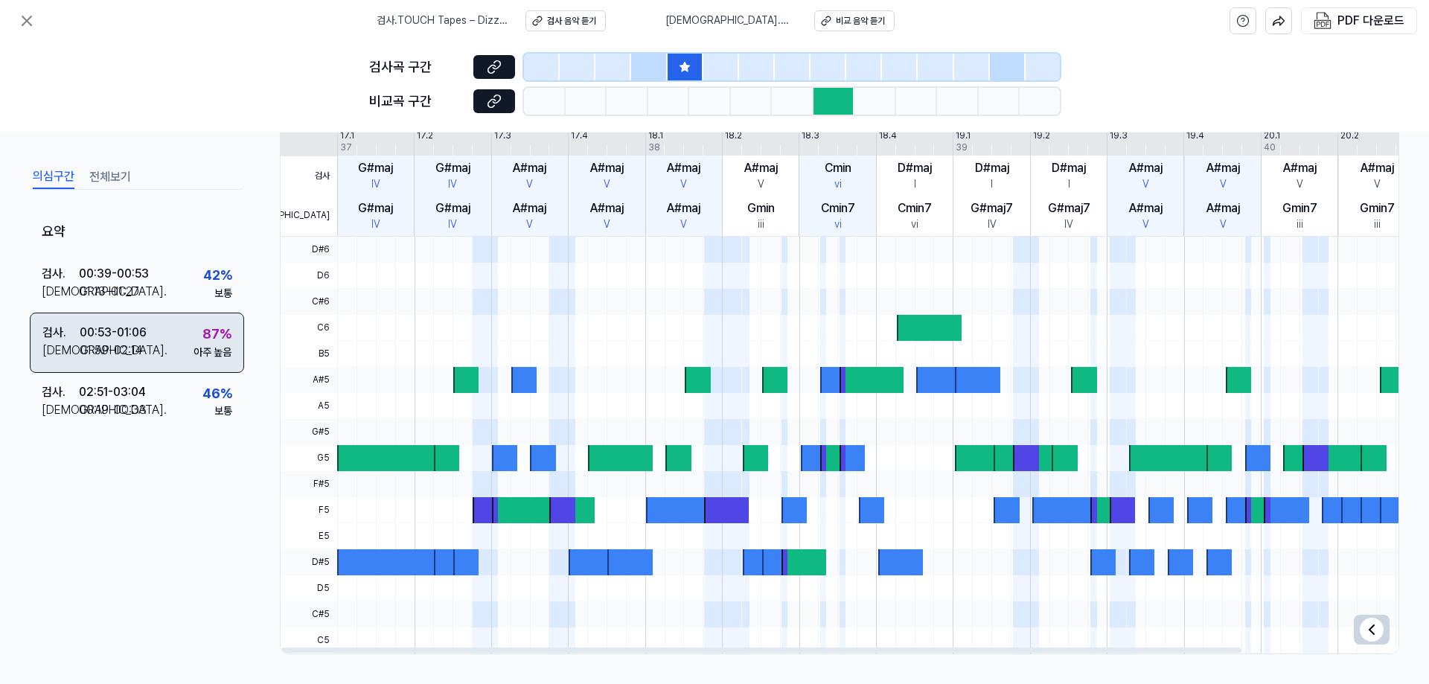
click at [194, 359] on div "아주 높음" at bounding box center [213, 352] width 38 height 15
click at [596, 21] on div "검사 음악 듣기" at bounding box center [571, 21] width 49 height 13
click at [841, 19] on div "비교 음악 듣기" at bounding box center [860, 21] width 49 height 13
click at [28, 22] on icon at bounding box center [26, 20] width 9 height 9
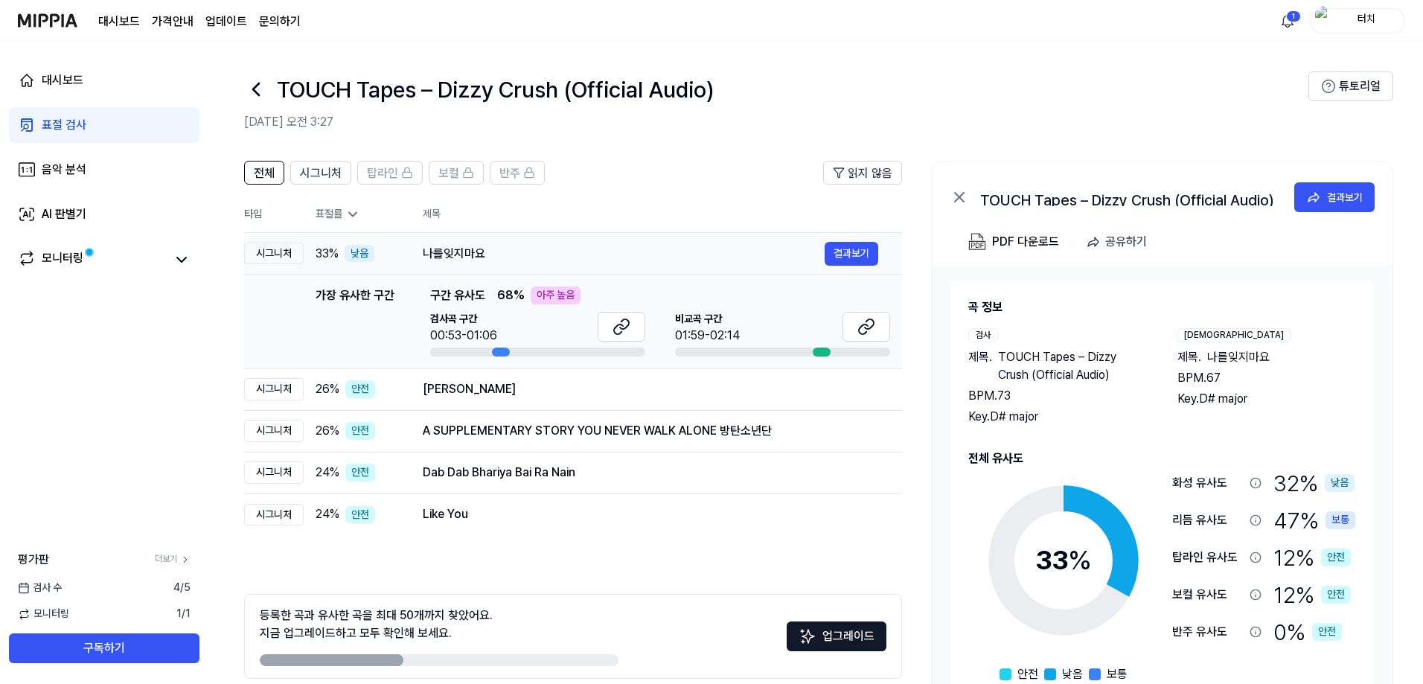
click at [576, 247] on div "나를잊지마요" at bounding box center [624, 254] width 402 height 18
click at [346, 213] on icon at bounding box center [352, 214] width 15 height 15
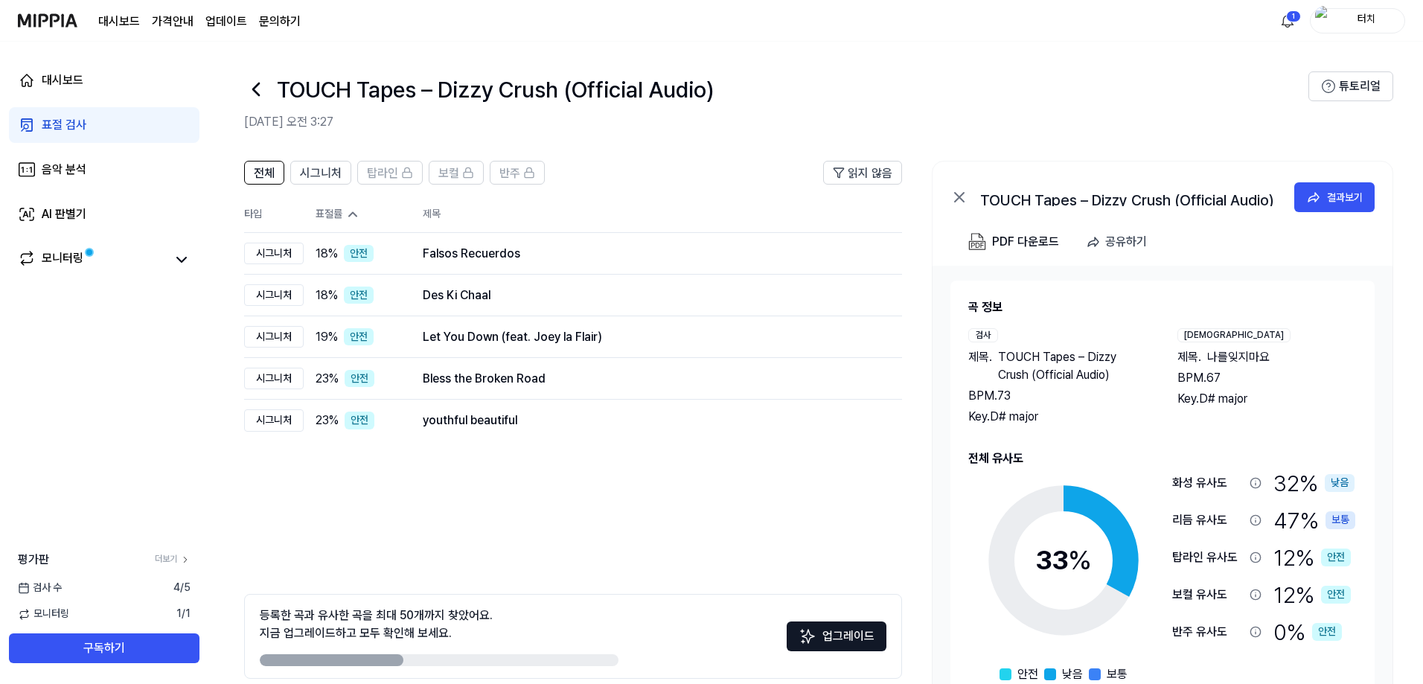
click at [350, 214] on icon at bounding box center [352, 214] width 15 height 15
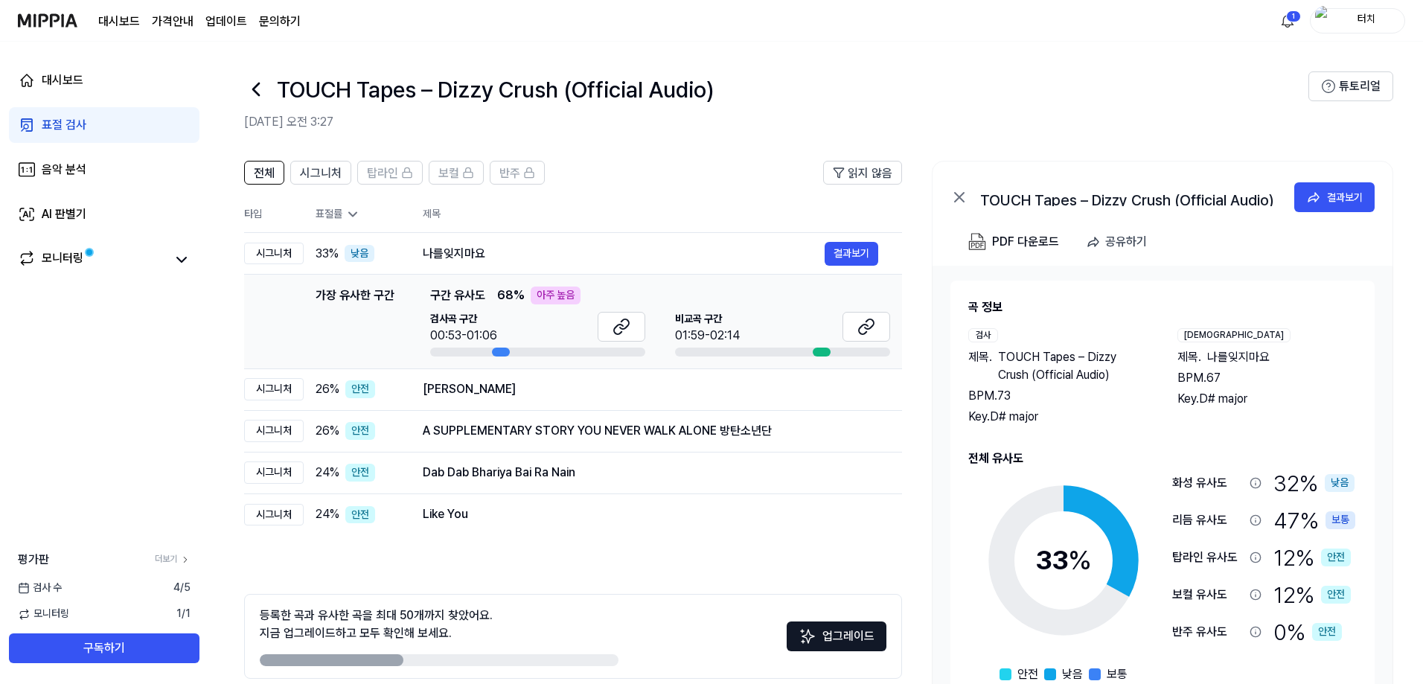
click at [350, 214] on icon at bounding box center [352, 214] width 15 height 15
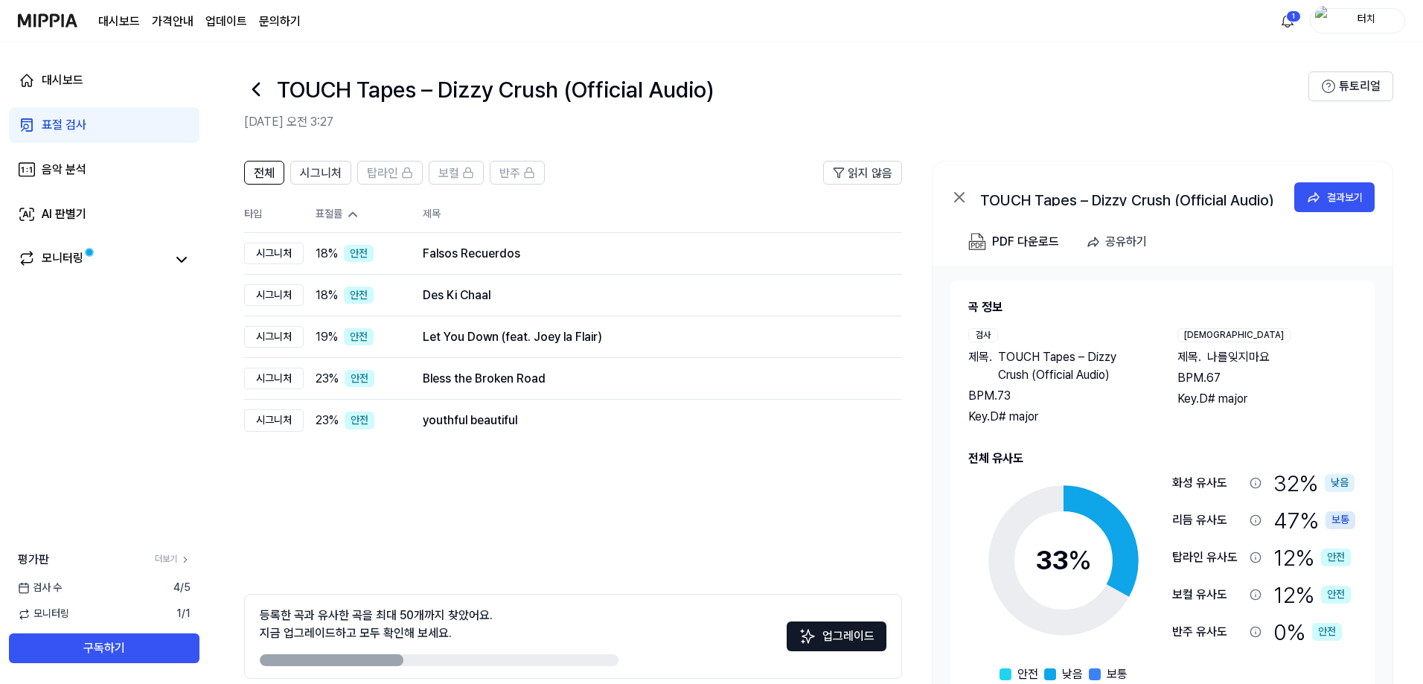
click at [350, 214] on icon at bounding box center [352, 214] width 15 height 15
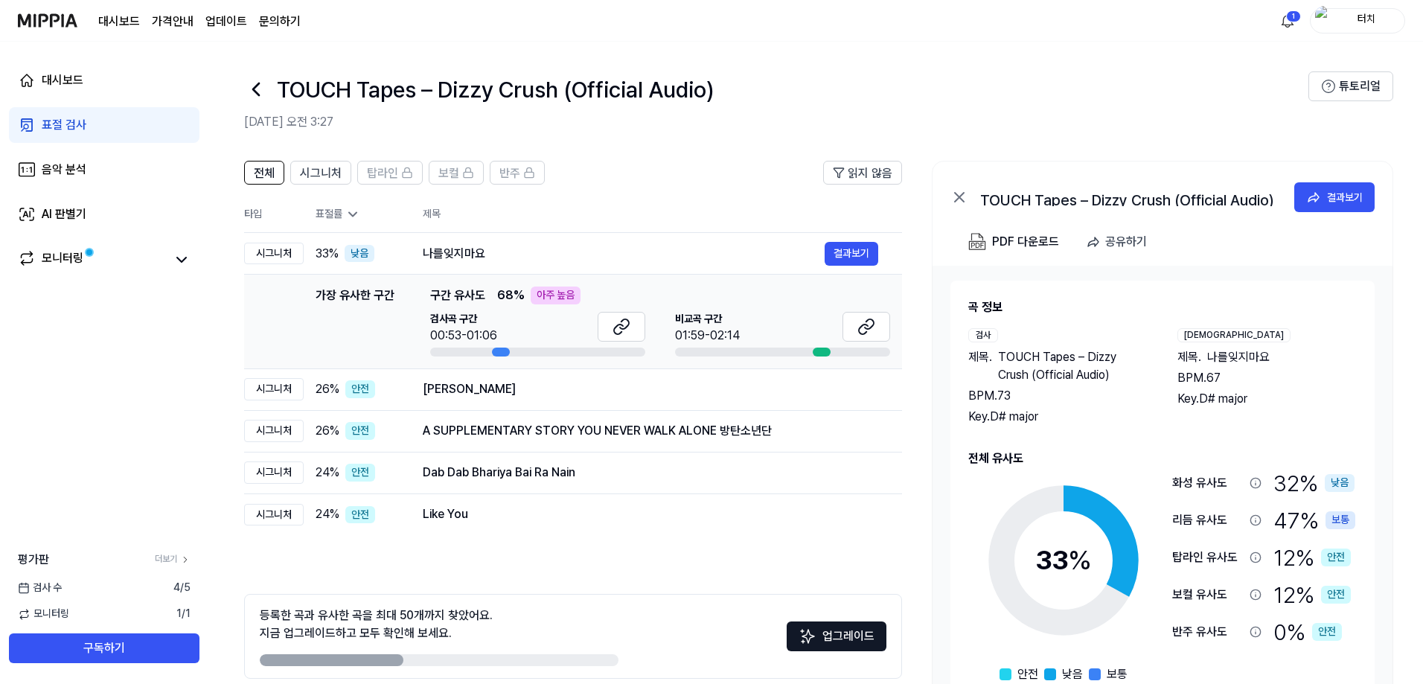
click at [360, 218] on icon at bounding box center [352, 214] width 15 height 15
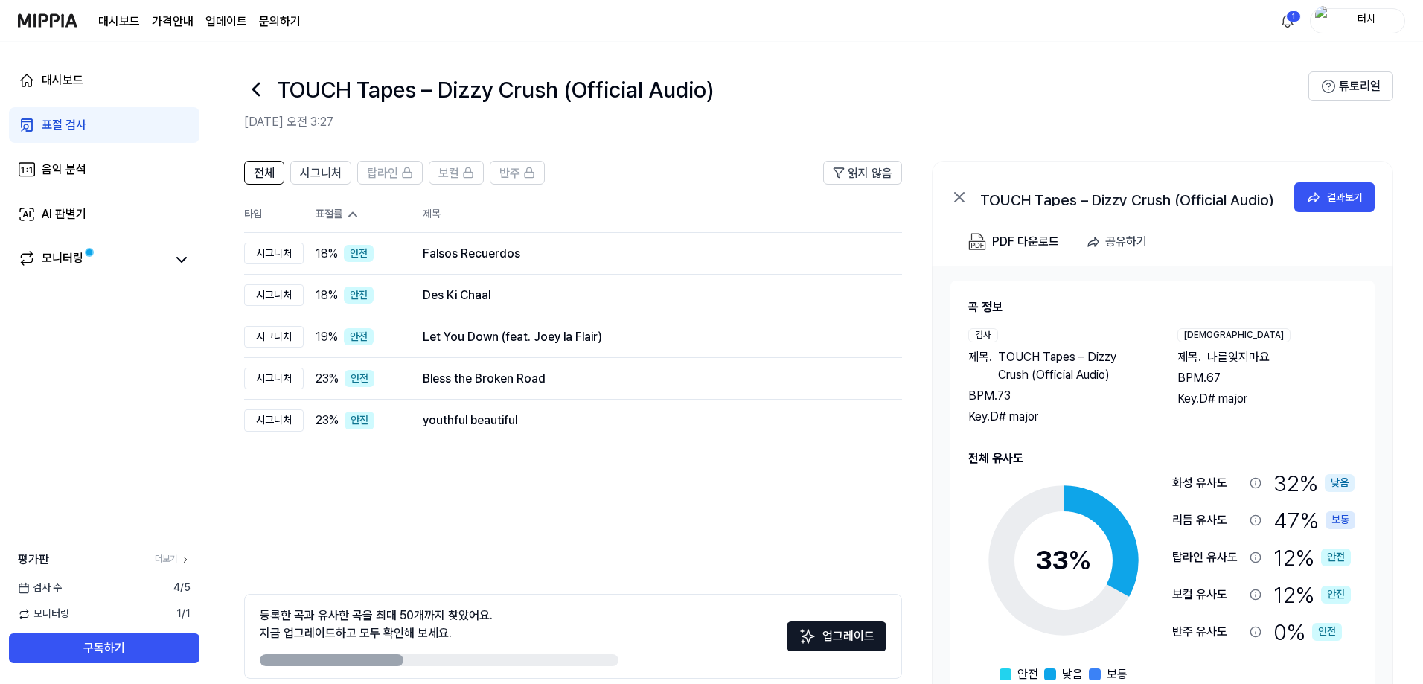
click at [360, 218] on icon at bounding box center [352, 214] width 15 height 15
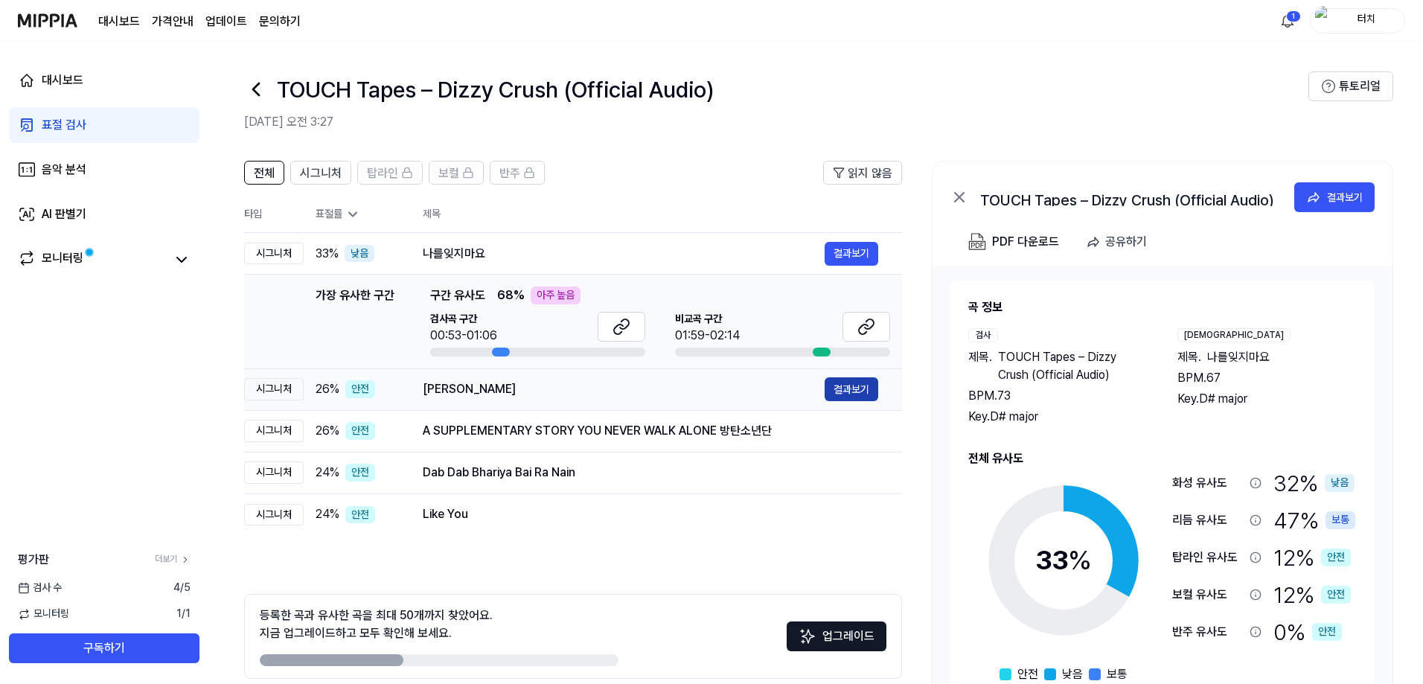
click at [850, 389] on button "결과보기" at bounding box center [852, 389] width 54 height 24
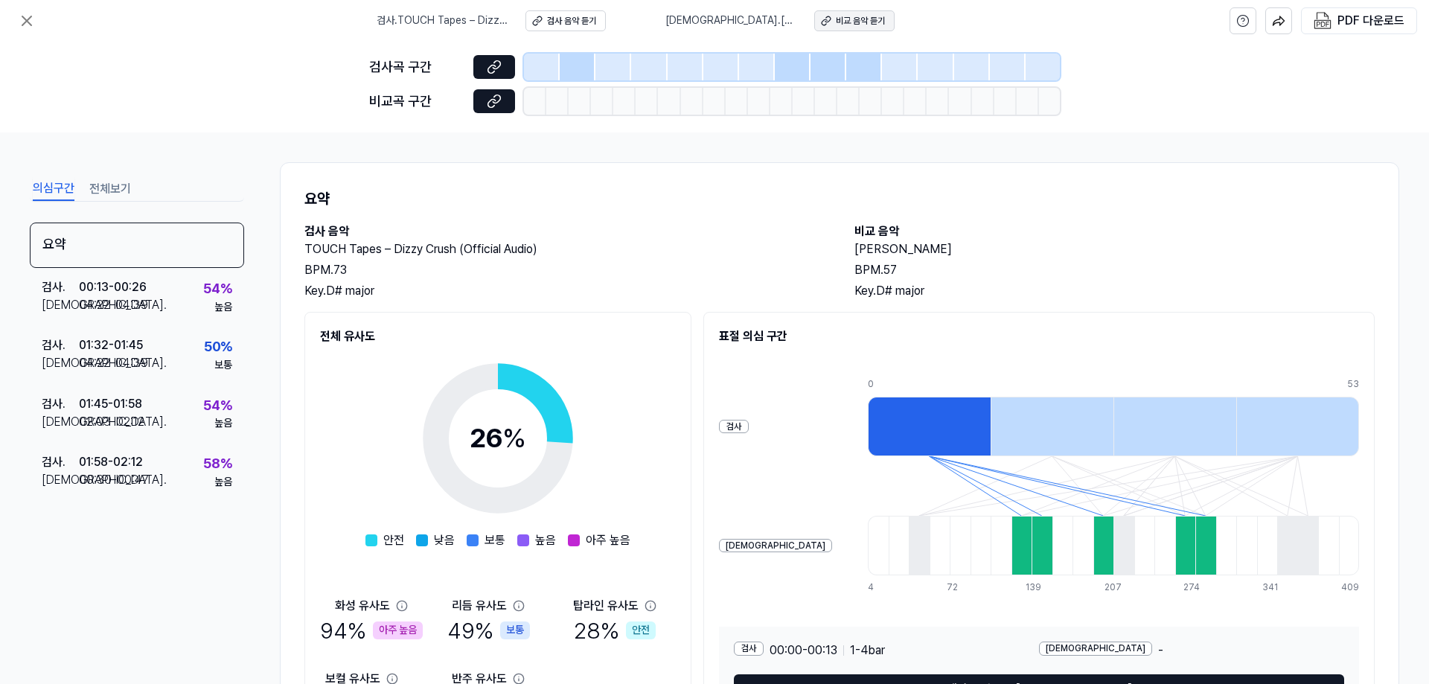
click at [836, 16] on div "비교 음악 듣기" at bounding box center [860, 21] width 49 height 13
